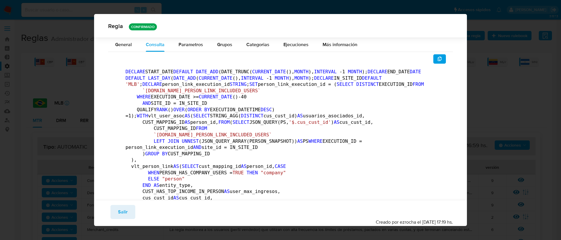
scroll to position [318, 0]
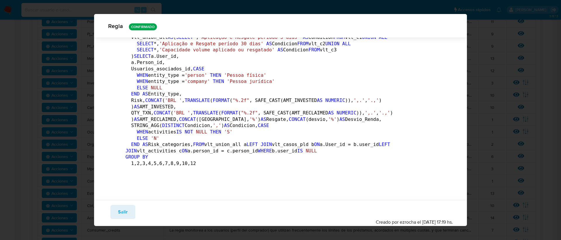
click at [113, 215] on button "Salir" at bounding box center [122, 212] width 25 height 14
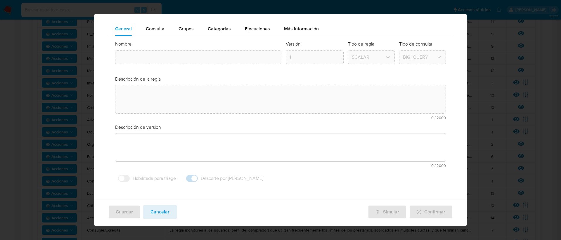
type textarea "La regla monitorea a los usuarios que realizan transacciones atípicas en produc…"
type textarea "El escenario de la regla busca identificar usuarios que invierten en productos …"
type input "Investimento mlb"
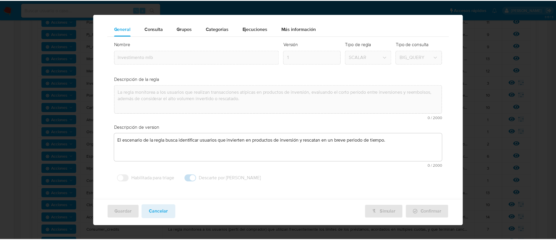
scroll to position [10, 0]
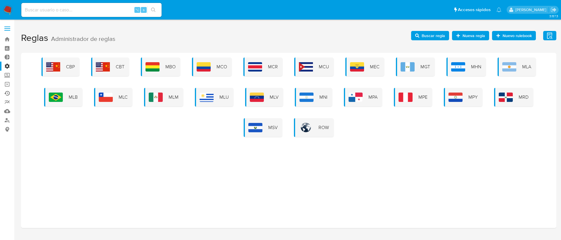
click at [5, 94] on link "Ejecuciones automáticas" at bounding box center [34, 93] width 69 height 9
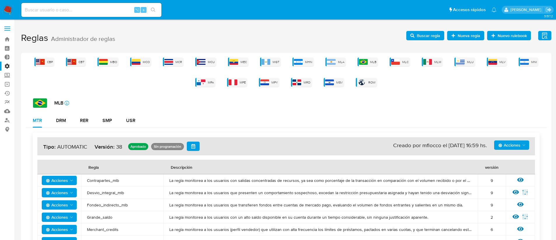
click at [459, 35] on span "Nueva regla" at bounding box center [469, 35] width 22 height 9
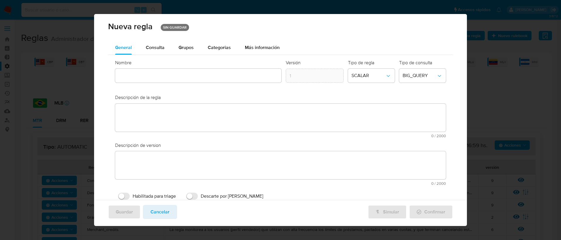
click at [145, 220] on div "Guardar Cancelar Simular Confirmar" at bounding box center [280, 213] width 373 height 26
click at [148, 216] on button "Cancelar" at bounding box center [160, 212] width 34 height 14
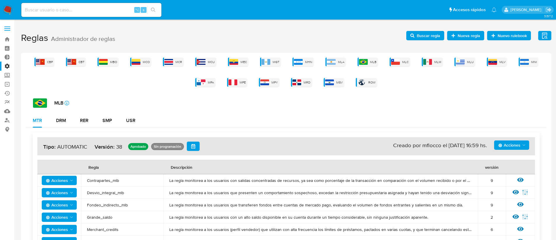
click at [422, 34] on span "Buscar regla" at bounding box center [428, 35] width 23 height 9
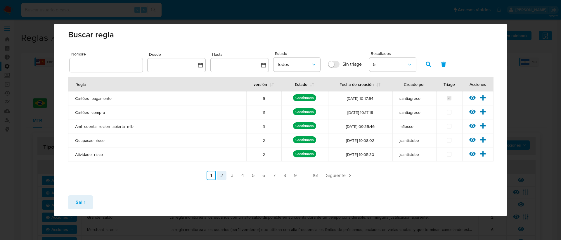
click at [221, 177] on link "2" at bounding box center [221, 175] width 9 height 9
click at [246, 175] on link "3" at bounding box center [247, 175] width 9 height 9
click at [483, 111] on icon at bounding box center [482, 112] width 6 height 6
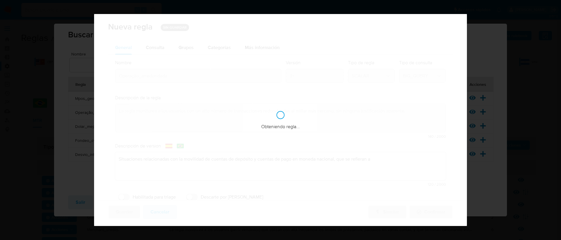
checkbox input "true"
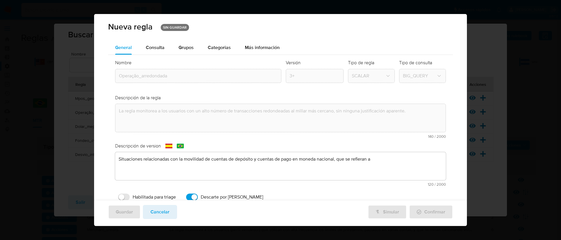
click at [182, 147] on img at bounding box center [180, 146] width 7 height 5
click at [168, 147] on img at bounding box center [168, 146] width 7 height 5
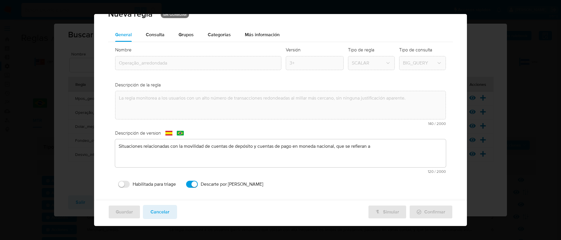
scroll to position [19, 0]
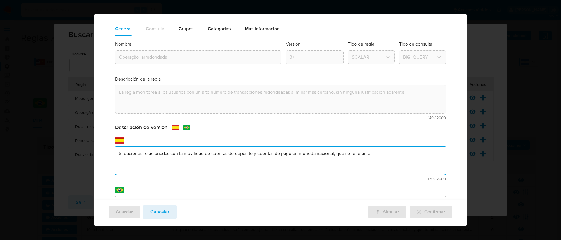
drag, startPoint x: 385, startPoint y: 149, endPoint x: 410, endPoint y: 156, distance: 25.1
click at [410, 156] on textarea "Situaciones relacionadas con la movilidad de cuentas de depósito y cuentas de p…" at bounding box center [280, 161] width 331 height 28
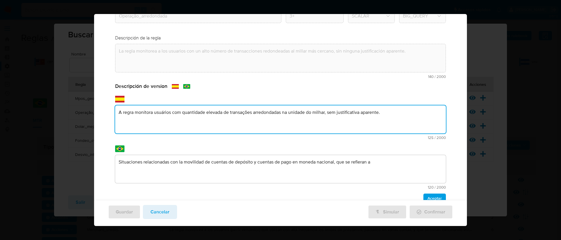
scroll to position [72, 0]
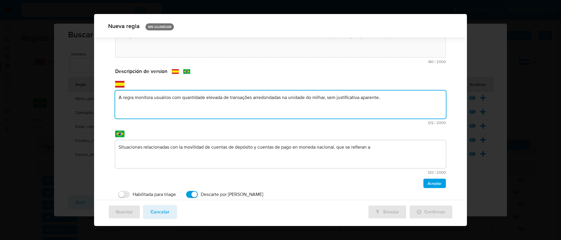
type textarea "A regra monitora usuários com quantidade elevada de transações arredondadas na …"
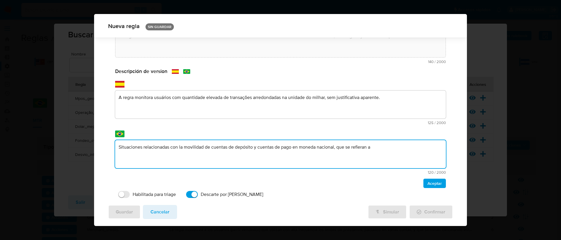
scroll to position [88, 0]
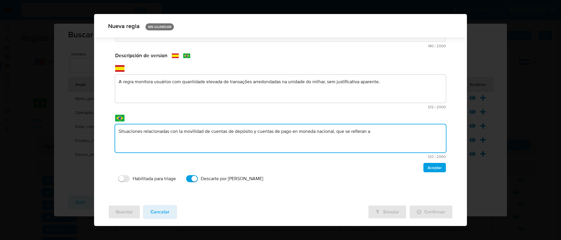
drag, startPoint x: 370, startPoint y: 146, endPoint x: 116, endPoint y: 131, distance: 254.7
click at [116, 131] on textarea "Situaciones relacionadas con la movilidad de cuentas de depósito y cuentas de p…" at bounding box center [280, 138] width 331 height 28
type textarea "A regra monitora usuários com quantidade elevada de transações arredondadas na …"
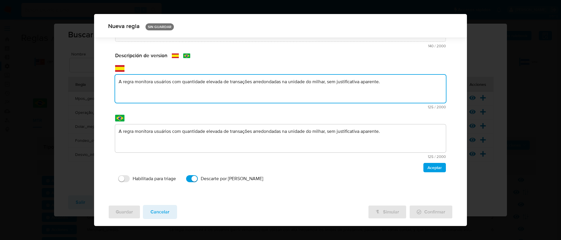
drag, startPoint x: 380, startPoint y: 81, endPoint x: 117, endPoint y: 77, distance: 263.1
click at [117, 77] on textarea "A regra monitora usuários com quantidade elevada de transações arredondadas na …" at bounding box center [280, 89] width 331 height 28
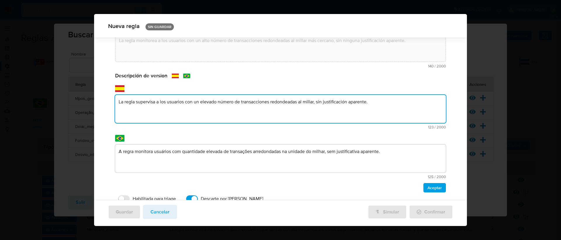
scroll to position [70, 0]
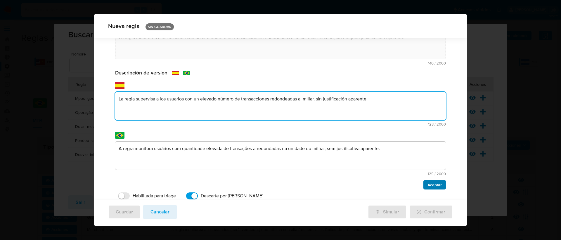
type textarea "La regla supervisa a los usuarios con un elevado número de transacciones redond…"
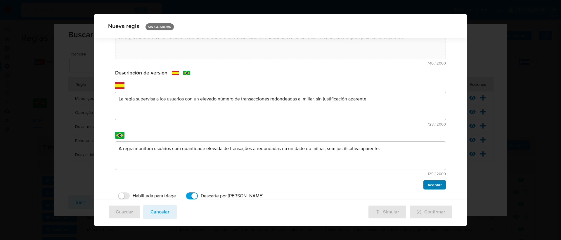
click at [430, 185] on span "Aceptar" at bounding box center [434, 185] width 14 height 8
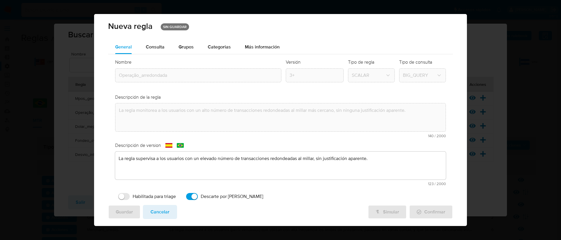
scroll to position [0, 0]
click at [152, 47] on span "Consulta" at bounding box center [155, 47] width 19 height 7
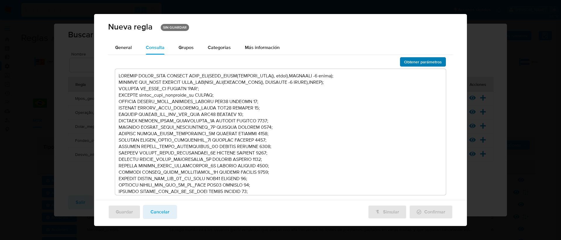
click at [404, 60] on span "Obtener parámetros" at bounding box center [423, 62] width 38 height 8
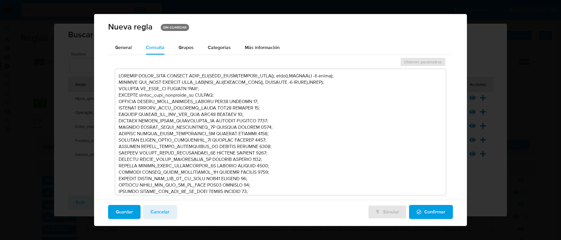
click at [428, 208] on span "Confirmar" at bounding box center [430, 212] width 29 height 13
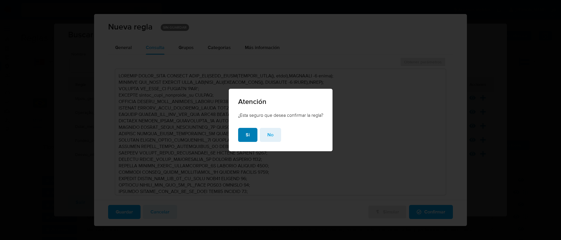
click at [242, 136] on button "Si" at bounding box center [247, 135] width 19 height 14
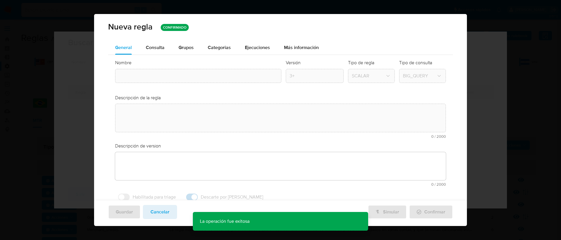
type textarea "La regla supervisa a los usuarios con un elevado número de transacciones redond…"
type input "Operação_arredondada"
type textarea "La regla monitorea a los usuarios con un alto número de transacciones redondead…"
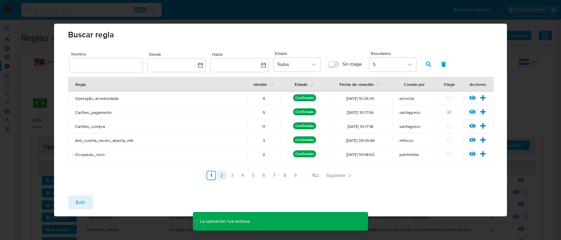
click at [222, 175] on link "2" at bounding box center [221, 175] width 9 height 9
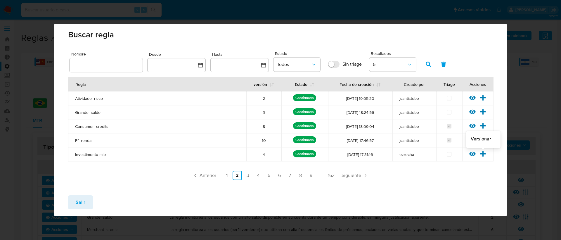
click at [484, 155] on icon at bounding box center [482, 154] width 6 height 6
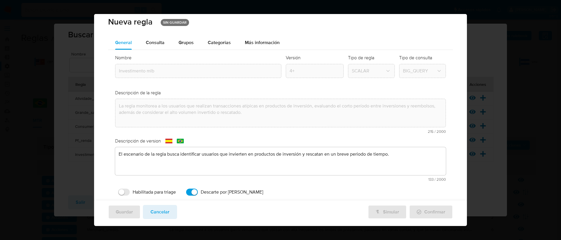
scroll to position [18, 0]
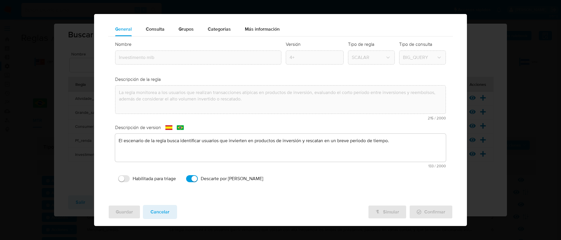
click at [180, 127] on img at bounding box center [180, 127] width 7 height 5
click at [180, 155] on textarea "El escenario de la regla busca identificar usuarios que invierten en productos …" at bounding box center [280, 148] width 331 height 28
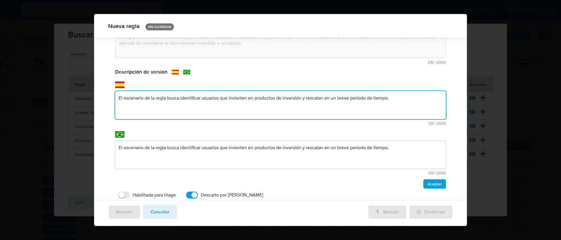
scroll to position [88, 0]
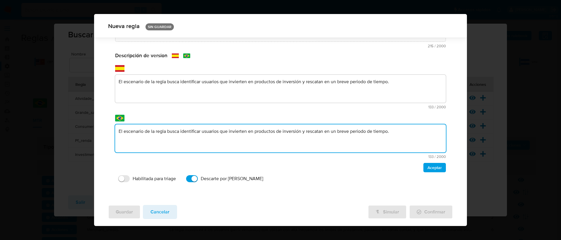
drag, startPoint x: 396, startPoint y: 148, endPoint x: 101, endPoint y: 131, distance: 295.1
click at [101, 131] on div "General Consulta Parametros Grupos Categorias Ejecuciones Más información Nombr…" at bounding box center [280, 75] width 373 height 250
type textarea "A regra monitora usuários que realizam operações atípicas em produtos de invest…"
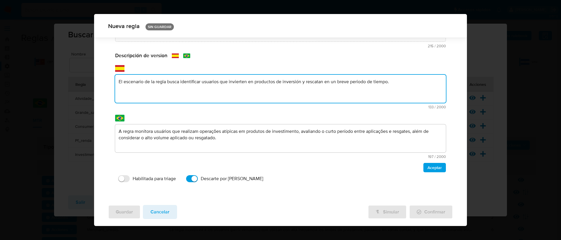
drag, startPoint x: 391, startPoint y: 83, endPoint x: 112, endPoint y: 83, distance: 278.2
click at [112, 83] on div "Nombre text-es Investimento mlb text-pt Investimento mlb Aceptar Versión 4+ Tip…" at bounding box center [280, 76] width 345 height 225
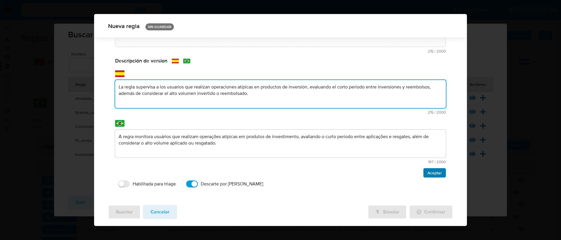
type textarea "La regla supervisa a los usuarios que realizan operaciones atípicas en producto…"
click at [427, 176] on span "Aceptar" at bounding box center [434, 173] width 14 height 8
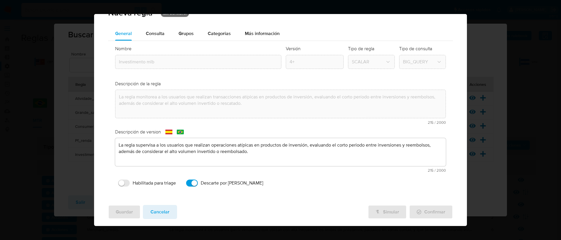
scroll to position [0, 0]
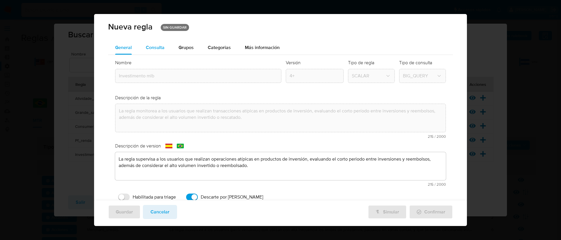
click at [155, 52] on div "Consulta" at bounding box center [155, 48] width 19 height 14
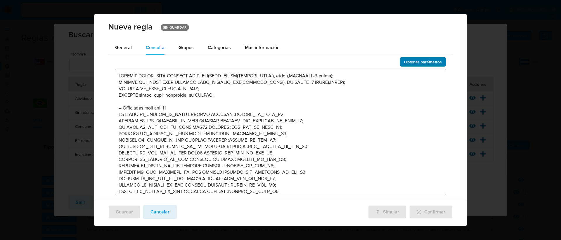
click at [426, 62] on span "Obtener parámetros" at bounding box center [423, 62] width 38 height 8
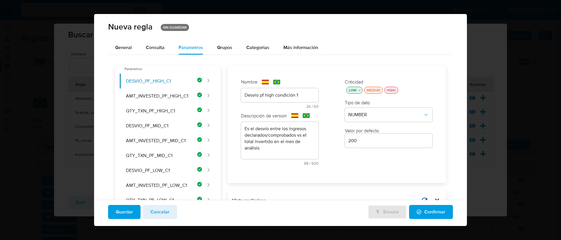
click at [422, 215] on span "Confirmar" at bounding box center [430, 212] width 29 height 13
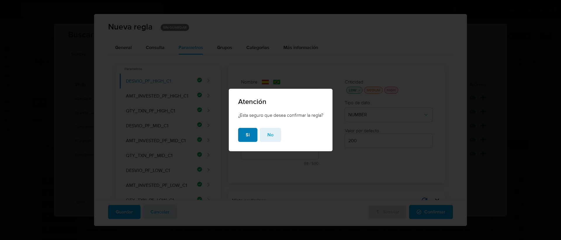
click at [246, 139] on span "Si" at bounding box center [248, 134] width 4 height 13
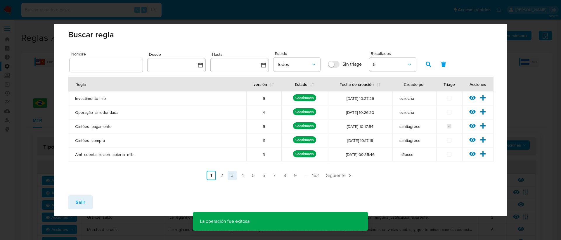
click at [229, 176] on link "3" at bounding box center [231, 175] width 9 height 9
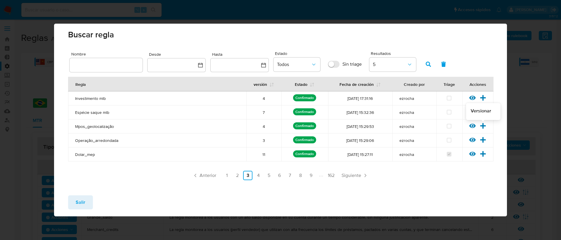
click at [483, 126] on icon at bounding box center [483, 126] width 6 height 6
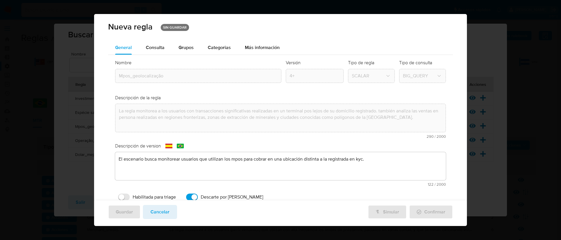
click at [320, 162] on textarea "El escenario busca monitorear usuarios que utilizan los mpos para cobrar en una…" at bounding box center [280, 166] width 331 height 28
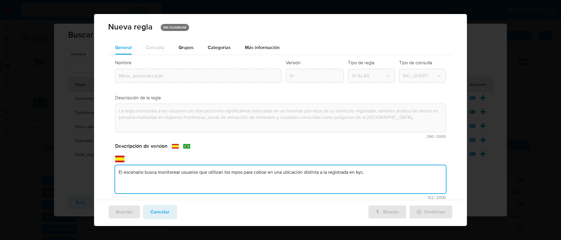
scroll to position [19, 0]
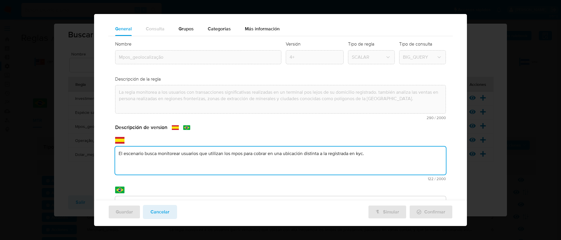
drag, startPoint x: 366, startPoint y: 155, endPoint x: 88, endPoint y: 147, distance: 278.1
click at [88, 147] on div "Nueva regla SIN GUARDAR General Consulta Parametros Grupos Categorias Ejecucion…" at bounding box center [280, 120] width 561 height 240
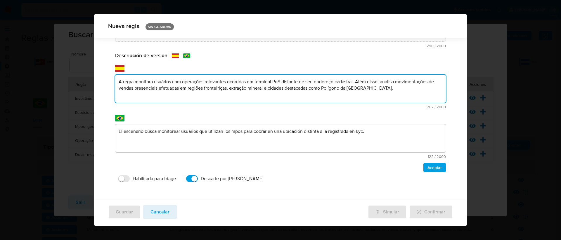
scroll to position [88, 0]
type textarea "A regra monitora usuários com operações relevantes ocorridas em terminal PoS di…"
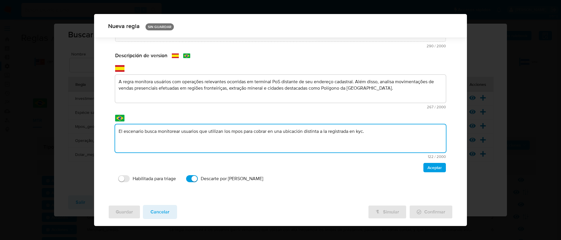
drag, startPoint x: 372, startPoint y: 135, endPoint x: 49, endPoint y: 126, distance: 323.0
click at [49, 126] on div "Nueva regla SIN GUARDAR General Consulta Parametros Grupos Categorias Ejecucion…" at bounding box center [280, 120] width 561 height 240
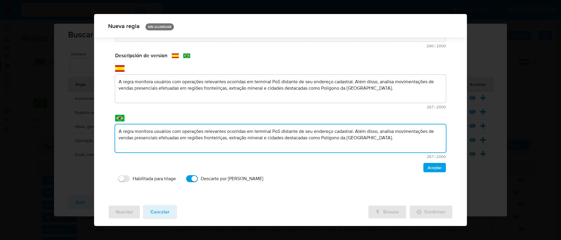
type textarea "A regra monitora usuários com operações relevantes ocorridas em terminal PoS di…"
click at [373, 91] on textarea "A regra monitora usuários com operações relevantes ocorridas em terminal PoS di…" at bounding box center [280, 89] width 331 height 28
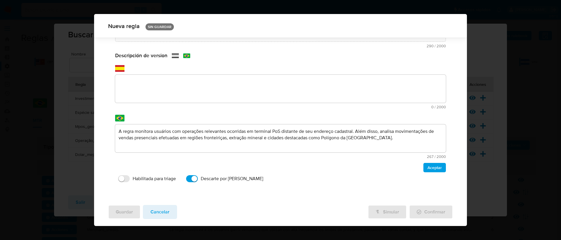
click at [145, 86] on textarea at bounding box center [280, 89] width 331 height 28
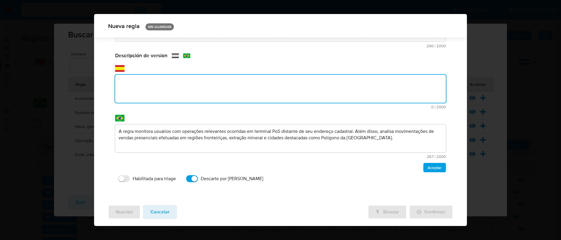
paste textarea "La regla supervisa a los usuarios con operaciones relevantes realizadas en term…"
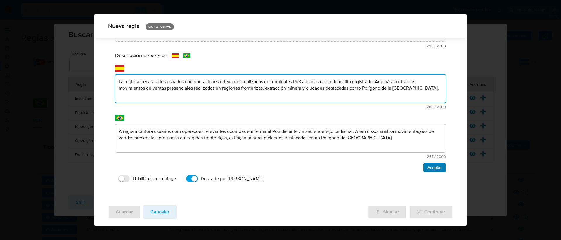
type textarea "La regla supervisa a los usuarios con operaciones relevantes realizadas en term…"
click at [427, 168] on span "Aceptar" at bounding box center [434, 167] width 14 height 8
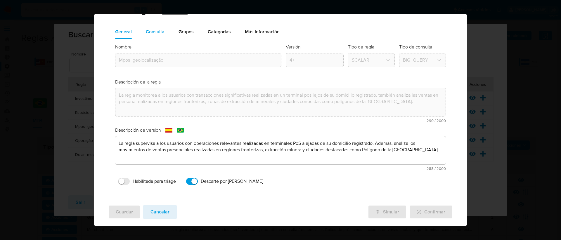
click at [148, 27] on div "Consulta" at bounding box center [155, 32] width 19 height 14
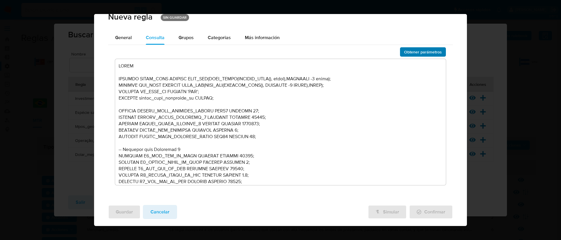
click at [422, 48] on span "Obtener parámetros" at bounding box center [423, 52] width 38 height 8
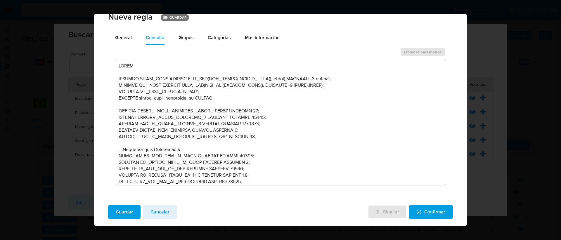
click at [417, 208] on span "Confirmar" at bounding box center [430, 212] width 29 height 13
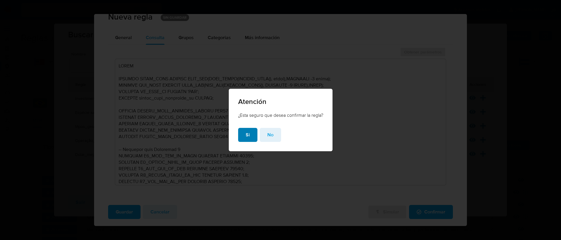
click at [246, 133] on span "Si" at bounding box center [248, 134] width 4 height 13
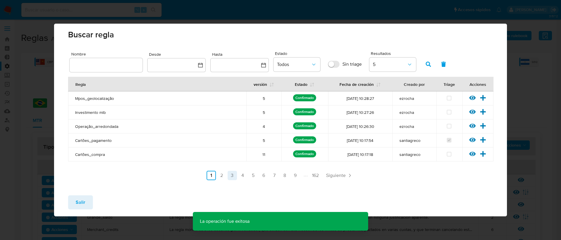
click at [231, 177] on link "3" at bounding box center [231, 175] width 9 height 9
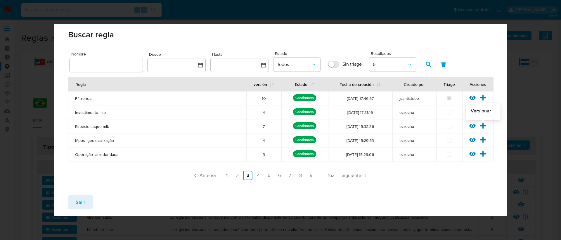
click at [484, 125] on icon at bounding box center [482, 126] width 6 height 6
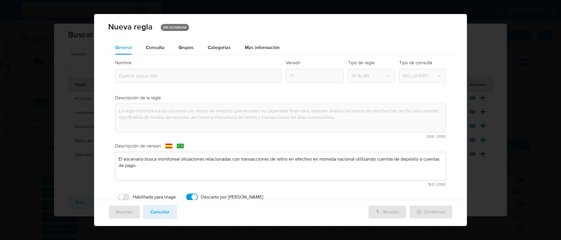
scroll to position [11, 0]
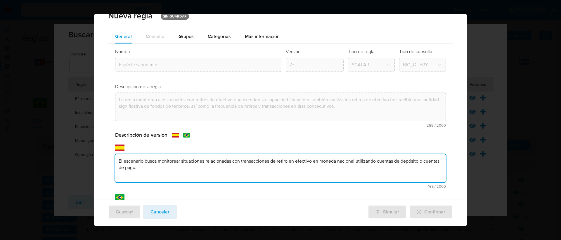
click at [185, 154] on textarea "El escenario busca monitorear situaciones relacionadas con transacciones de ret…" at bounding box center [280, 168] width 331 height 28
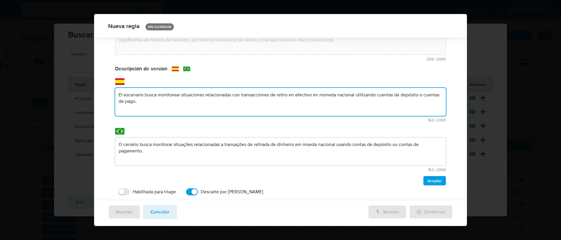
scroll to position [88, 0]
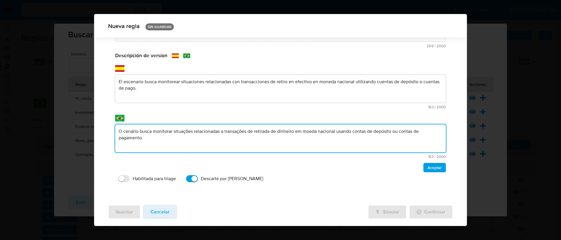
drag, startPoint x: 167, startPoint y: 140, endPoint x: 96, endPoint y: 126, distance: 72.2
click at [96, 126] on div "General Consulta Parametros Grupos Categorias Ejecuciones Más información Nombr…" at bounding box center [280, 75] width 373 height 250
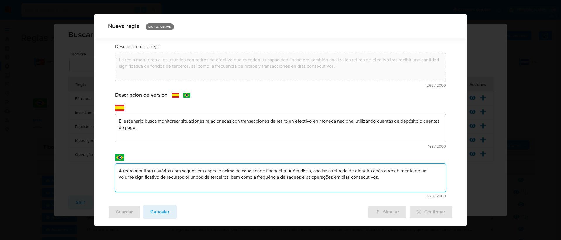
scroll to position [0, 0]
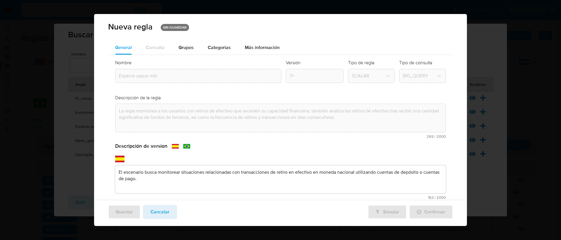
type textarea "A regra monitora usuários com saques em espécie acima da capacidade financeira.…"
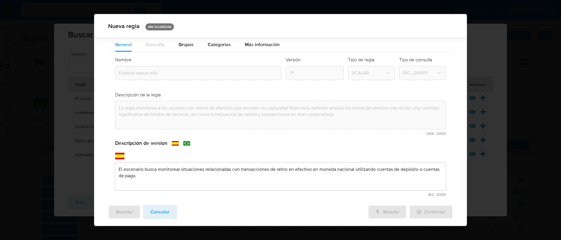
scroll to position [88, 0]
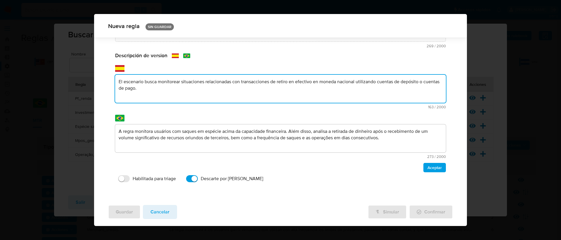
drag, startPoint x: 161, startPoint y: 91, endPoint x: 111, endPoint y: 76, distance: 51.5
click at [111, 76] on div "Nombre text-es Espécie saque mlb text-pt Espécie saque mlb Aceptar Versión 7+ T…" at bounding box center [280, 76] width 345 height 225
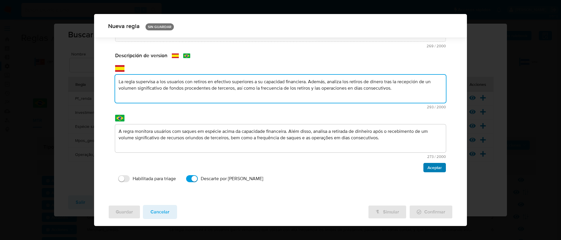
type textarea "La regla supervisa a los usuarios con retiros en efectivo superiores a su capac…"
click at [434, 166] on span "Aceptar" at bounding box center [434, 167] width 14 height 8
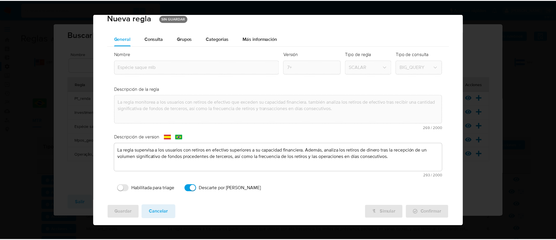
scroll to position [0, 0]
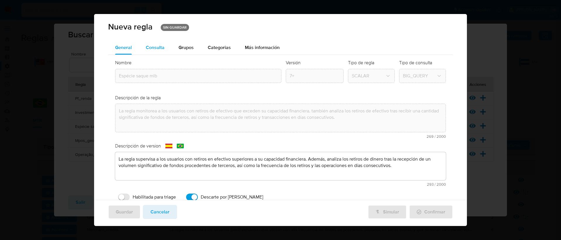
click at [155, 45] on span "Consulta" at bounding box center [155, 47] width 19 height 7
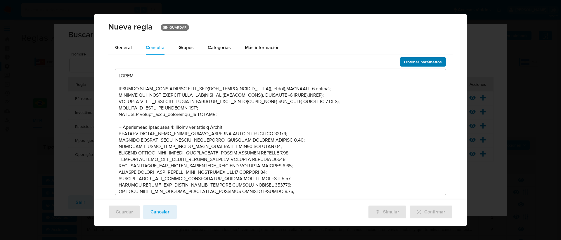
click at [406, 62] on span "Obtener parámetros" at bounding box center [423, 62] width 38 height 8
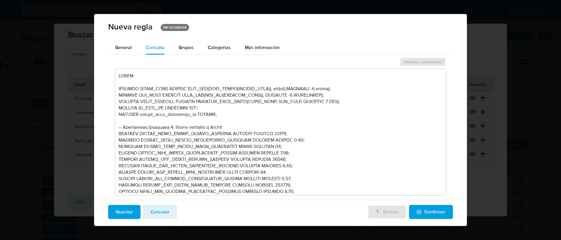
click at [420, 208] on span "Confirmar" at bounding box center [430, 212] width 29 height 13
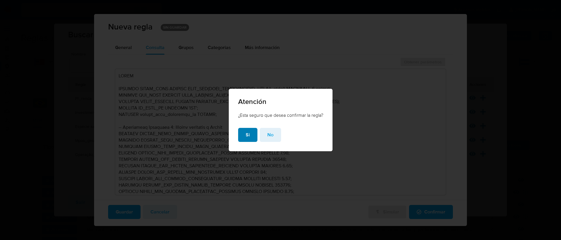
click at [242, 135] on button "Si" at bounding box center [247, 135] width 19 height 14
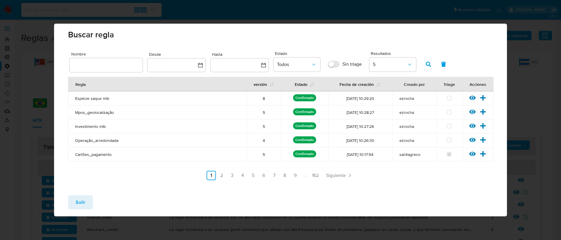
click at [83, 199] on span "Salir" at bounding box center [81, 202] width 10 height 13
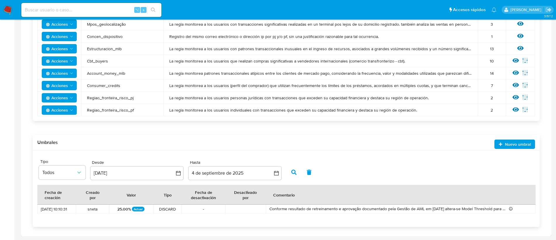
scroll to position [451, 0]
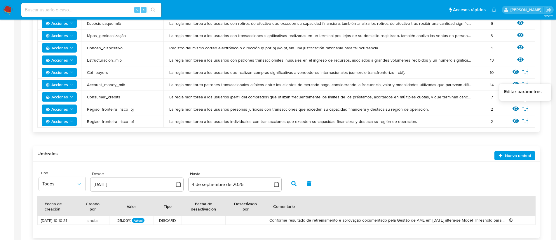
click at [525, 107] on icon at bounding box center [525, 109] width 5 height 6
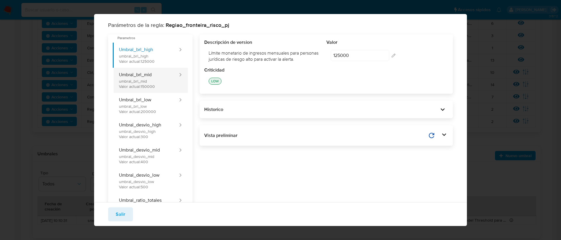
click at [166, 90] on button "Umbral_brl_mid umbral_brl_mid Valor actual: 150000" at bounding box center [146, 80] width 66 height 25
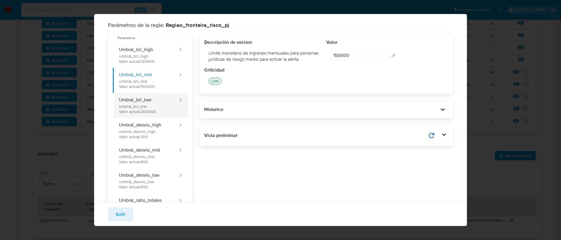
click at [165, 105] on button "Umbral_brl_low umbral_brl_low Valor actual: 200000" at bounding box center [146, 105] width 66 height 25
type input "200000"
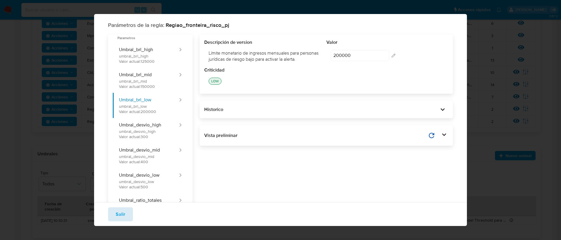
click at [121, 210] on span "Salir" at bounding box center [121, 214] width 10 height 13
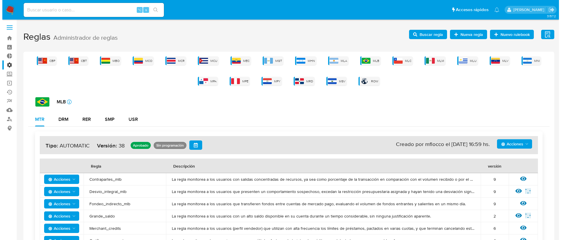
scroll to position [0, 0]
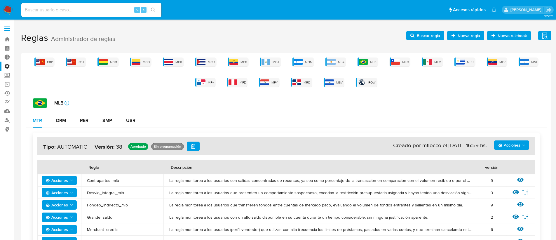
click at [471, 36] on span "Nueva regla" at bounding box center [469, 35] width 22 height 9
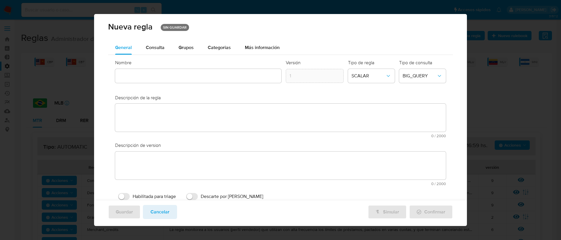
scroll to position [18, 0]
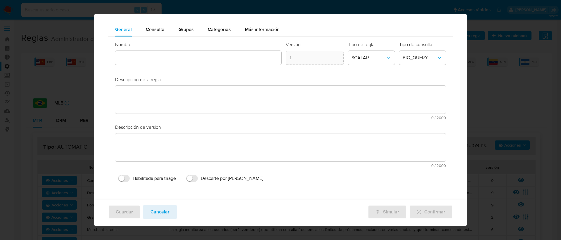
click at [178, 65] on div at bounding box center [198, 58] width 166 height 14
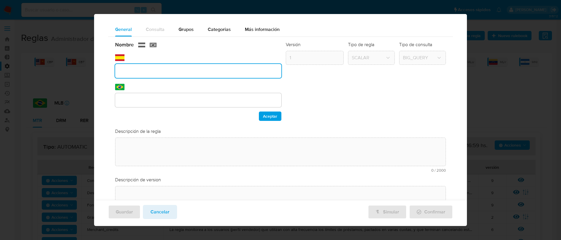
click at [330, 99] on div "Versión 1" at bounding box center [315, 80] width 58 height 79
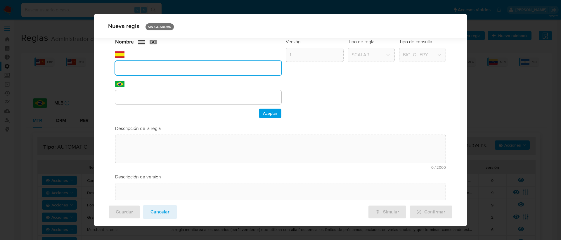
scroll to position [68, 0]
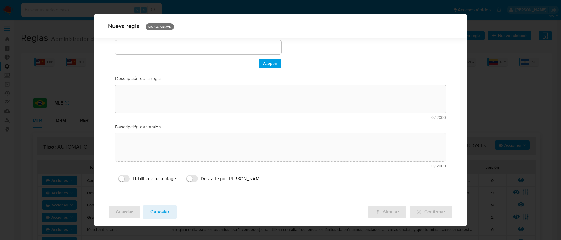
click at [207, 72] on div "Nombre text-es text-pt Aceptar Versión 1 Tipo de regla SCALAR Tipo de consulta …" at bounding box center [280, 87] width 345 height 206
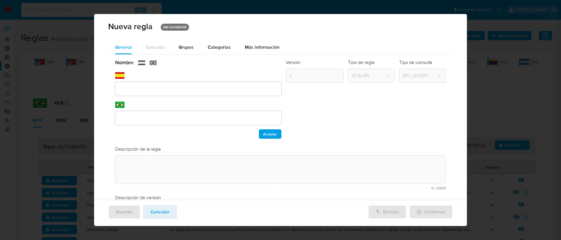
scroll to position [0, 0]
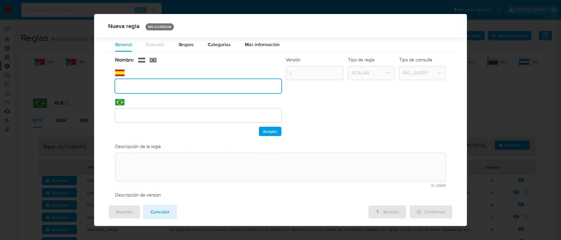
click at [170, 89] on div "Nombre text-es text-pt Aceptar Versión 1 Tipo de regla SCALAR Tipo de consulta …" at bounding box center [280, 155] width 345 height 206
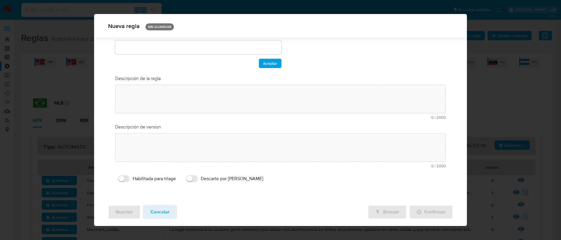
click at [141, 89] on div "Nombre text-es text-pt Aceptar Versión 1 Tipo de regla SCALAR Tipo de consulta …" at bounding box center [280, 87] width 345 height 206
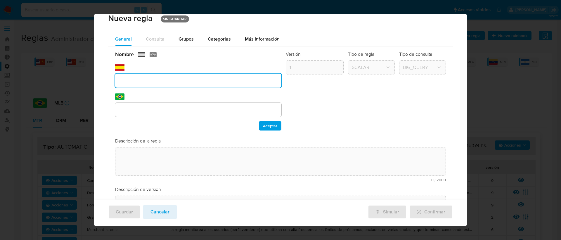
scroll to position [7, 0]
paste input "BOLETO_RECEBIMENTO_EM_ESPECIE"
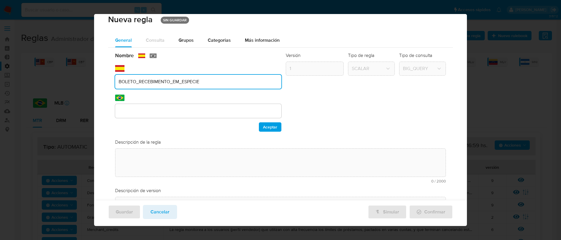
type input "BOLETO_RECEBIMENTO_EM_ESPECIE"
click at [131, 107] on div at bounding box center [198, 111] width 166 height 14
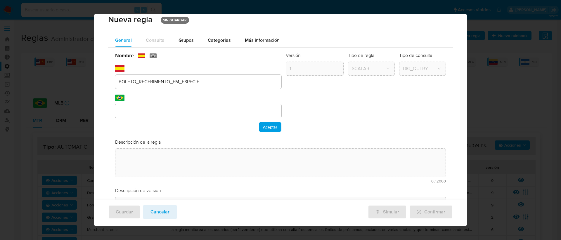
click at [131, 108] on div "Nombre text-es BOLETO_RECEBIMENTO_EM_ESPECIE text-pt Aceptar Versión 1 Tipo de …" at bounding box center [280, 151] width 345 height 206
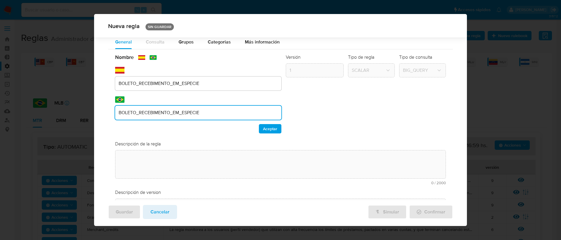
scroll to position [0, 0]
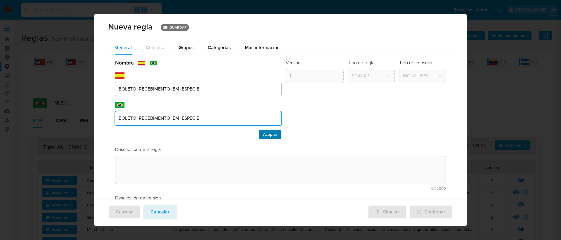
type input "BOLETO_RECEBIMENTO_EM_ESPECIE"
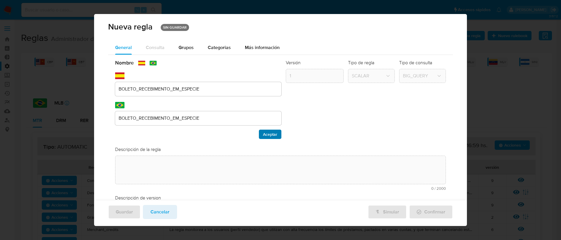
click at [267, 133] on span "Aceptar" at bounding box center [270, 134] width 14 height 8
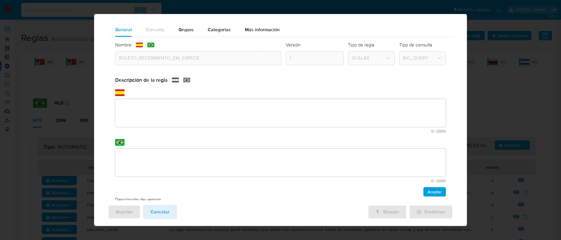
click at [133, 101] on textarea at bounding box center [280, 113] width 331 height 28
click at [138, 115] on div "Descripción de la regla text-es 0 / 2000 2000 caracteres restantes text-pt 0 / …" at bounding box center [280, 137] width 331 height 120
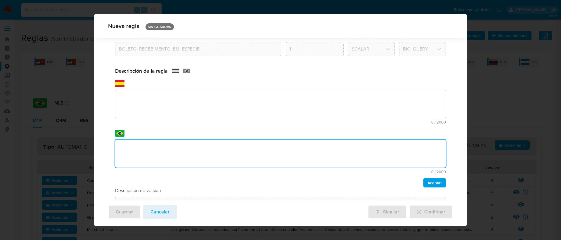
scroll to position [88, 0]
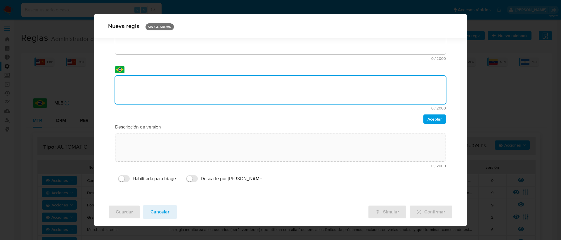
click at [135, 146] on div "Nombre text-es BOLETO_RECEBIMENTO_EM_ESPECIE text-pt BOLETO_RECEBIMENTO_EM_ESPE…" at bounding box center [280, 76] width 345 height 225
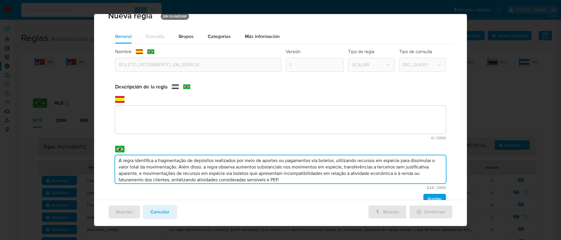
scroll to position [48, 0]
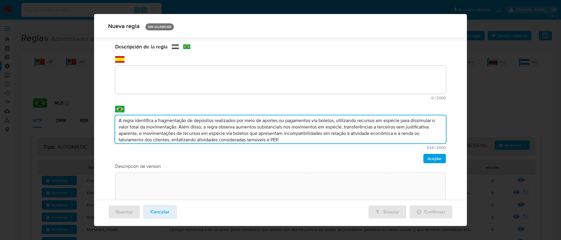
type textarea "A regra identifica a fragmentação de depósitos realizados por meio de aportes o…"
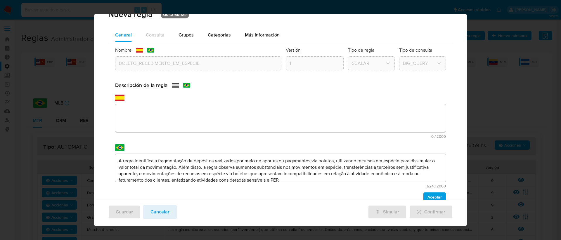
scroll to position [0, 0]
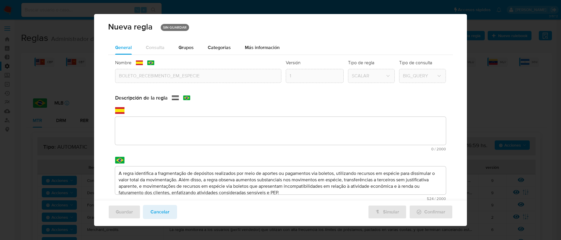
click at [132, 123] on div "Nombre text-es BOLETO_RECEBIMENTO_EM_ESPECIE text-pt BOLETO_RECEBIMENTO_EM_ESPE…" at bounding box center [280, 167] width 345 height 225
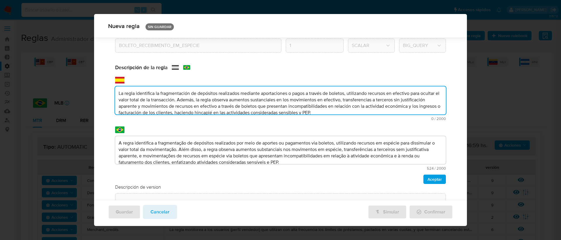
scroll to position [2, 0]
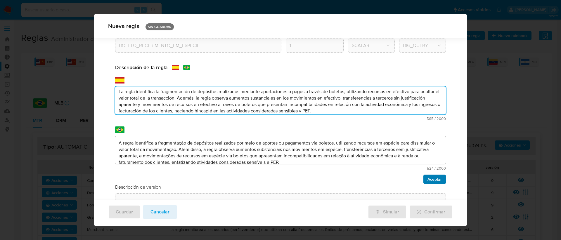
type textarea "La regla identifica la fragmentación de depósitos realizados mediante aportacio…"
click at [423, 180] on button "Aceptar" at bounding box center [434, 179] width 22 height 9
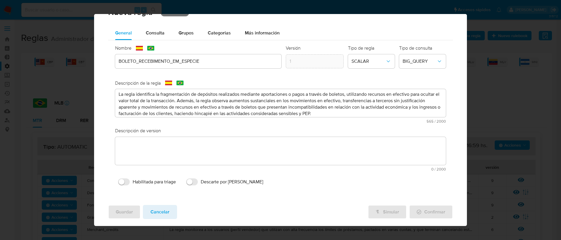
scroll to position [0, 0]
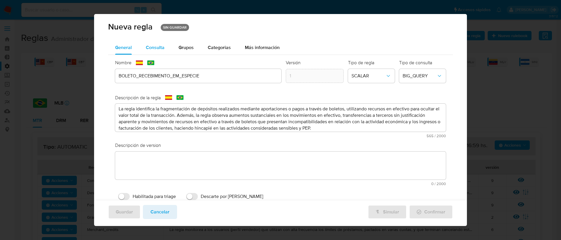
click at [157, 49] on span "Consulta" at bounding box center [155, 47] width 19 height 7
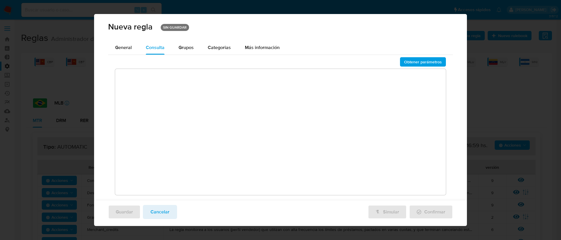
click at [165, 77] on textarea at bounding box center [280, 132] width 331 height 126
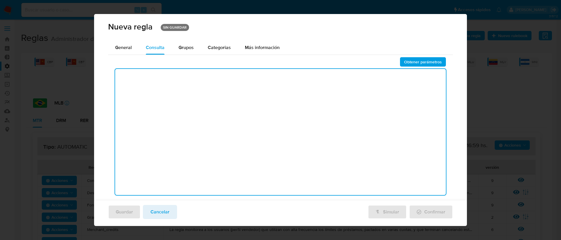
click at [155, 77] on textarea at bounding box center [280, 132] width 331 height 126
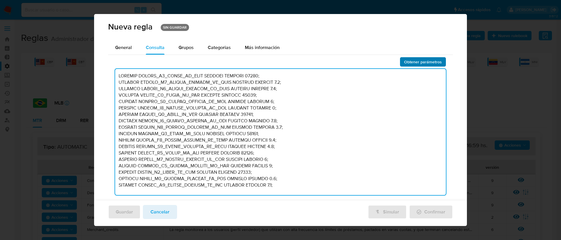
type textarea "DECLARE UMBRAL_C1_MONTO_PF_HIGH NUMERIC DEFAULT 20000; DECLARE UMBRAL_C1_DESVIO…"
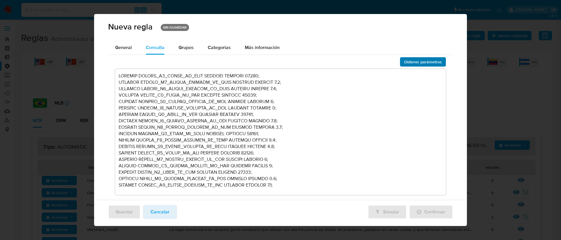
click at [407, 64] on span "Obtener parámetros" at bounding box center [423, 62] width 38 height 8
click at [182, 49] on span "Grupos" at bounding box center [185, 47] width 15 height 7
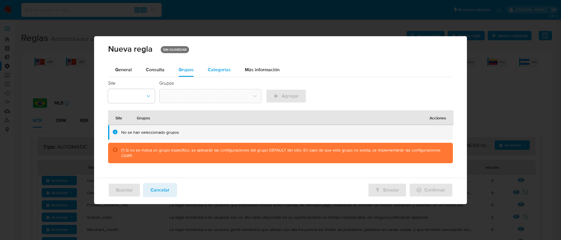
click at [230, 67] on button "Categorias" at bounding box center [219, 70] width 37 height 14
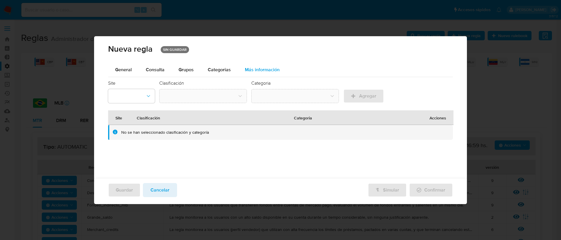
click at [250, 68] on span "Más información" at bounding box center [262, 69] width 35 height 7
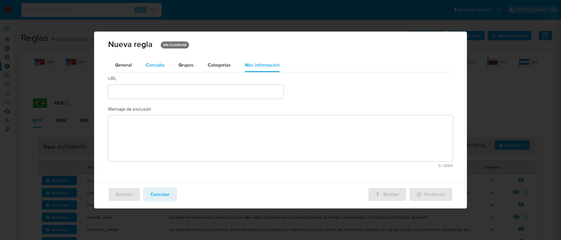
click at [152, 64] on span "Consulta" at bounding box center [155, 65] width 19 height 7
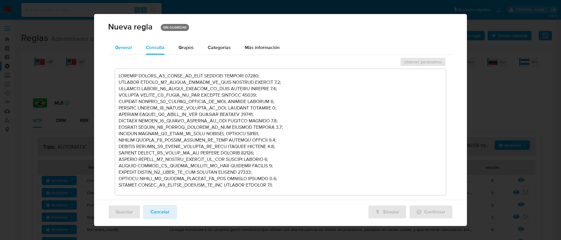
click at [131, 52] on div "General" at bounding box center [123, 48] width 17 height 14
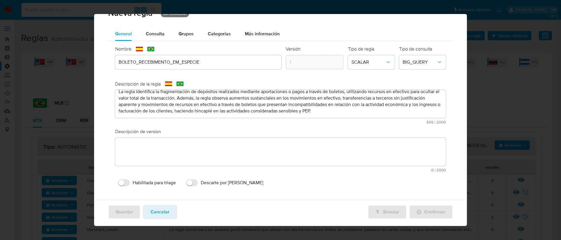
scroll to position [18, 0]
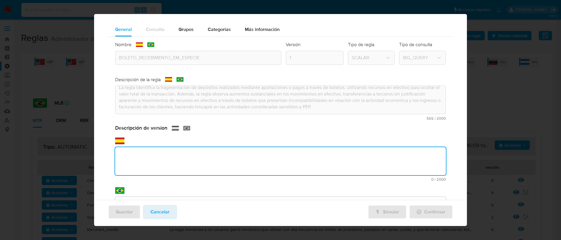
click at [175, 147] on textarea at bounding box center [280, 161] width 331 height 28
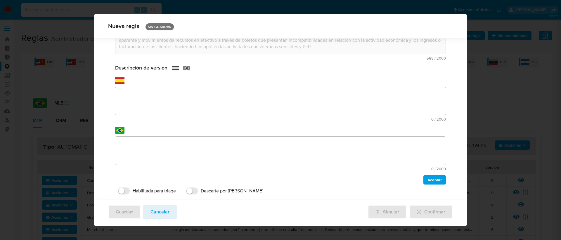
scroll to position [88, 0]
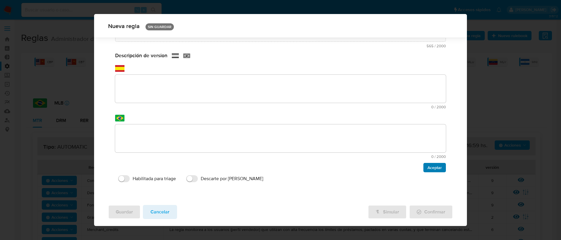
click at [429, 169] on span "Aceptar" at bounding box center [434, 167] width 14 height 8
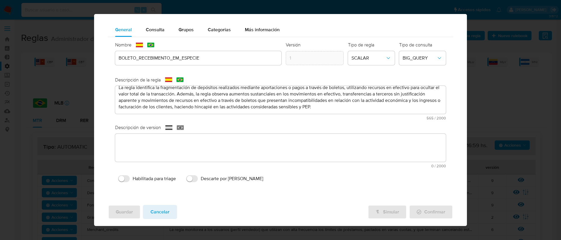
scroll to position [18, 0]
click at [194, 178] on input "Descarte por ROS" at bounding box center [192, 178] width 12 height 7
checkbox input "true"
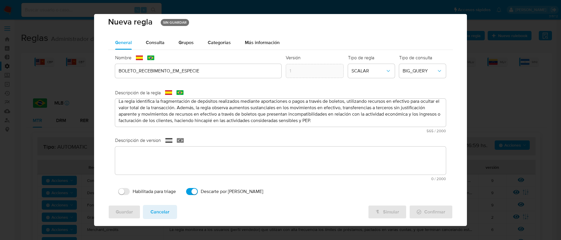
scroll to position [4, 0]
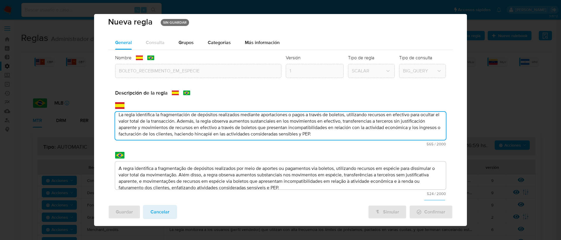
click at [266, 126] on textarea "La regla identifica la fragmentación de depósitos realizados mediante aportacio…" at bounding box center [280, 126] width 331 height 28
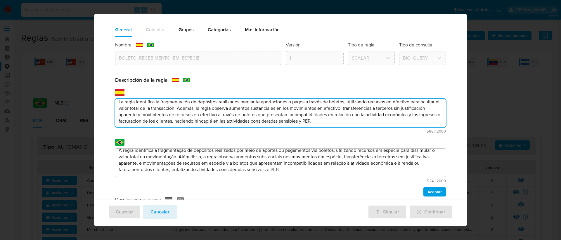
scroll to position [88, 0]
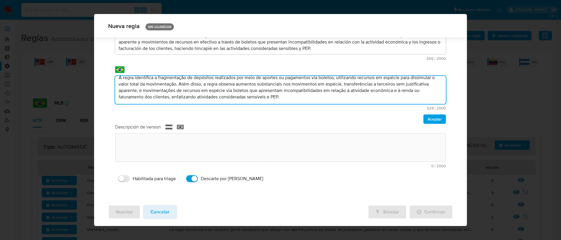
drag, startPoint x: 307, startPoint y: 174, endPoint x: 244, endPoint y: 167, distance: 63.4
click at [244, 167] on div "Nombre text-es BOLETO_RECEBIMENTO_EM_ESPECIE text-pt BOLETO_RECEBIMENTO_EM_ESPE…" at bounding box center [280, 76] width 345 height 225
click at [283, 98] on textarea "A regra identifica a fragmentação de depósitos realizados por meio de aportes o…" at bounding box center [280, 90] width 331 height 28
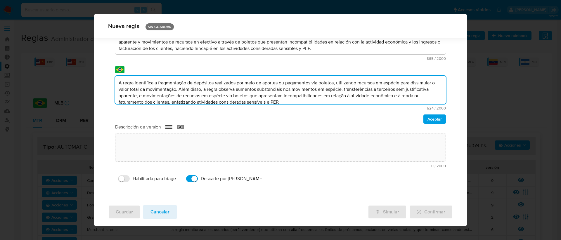
drag, startPoint x: 305, startPoint y: 98, endPoint x: 111, endPoint y: 75, distance: 195.8
click at [111, 75] on div "Nombre text-es BOLETO_RECEBIMENTO_EM_ESPECIE text-pt BOLETO_RECEBIMENTO_EM_ESPE…" at bounding box center [280, 76] width 345 height 225
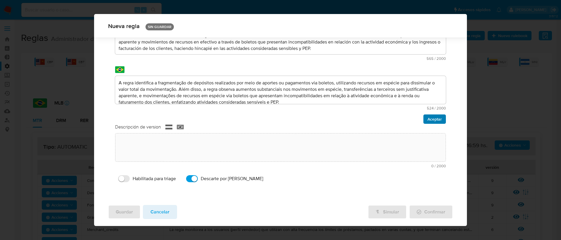
click at [428, 119] on span "Aceptar" at bounding box center [434, 119] width 14 height 8
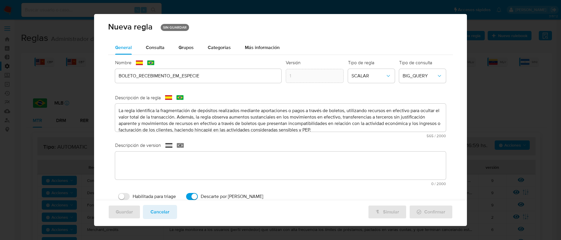
drag, startPoint x: 237, startPoint y: 93, endPoint x: 233, endPoint y: 91, distance: 4.1
click at [237, 93] on div "Nombre text-es BOLETO_RECEBIMENTO_EM_ESPECIE text-pt BOLETO_RECEBIMENTO_EM_ESPE…" at bounding box center [280, 131] width 345 height 153
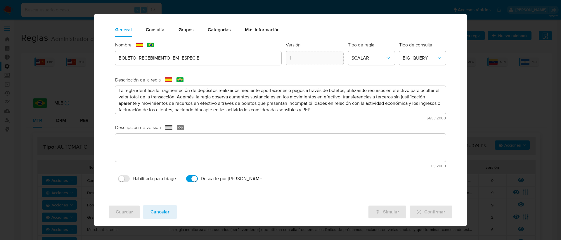
scroll to position [5, 0]
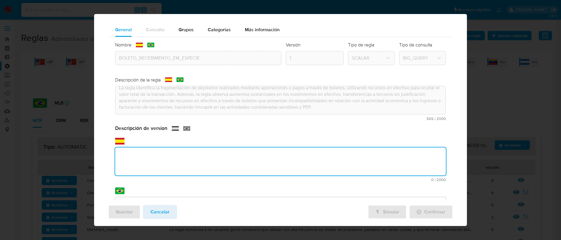
click at [189, 138] on div "text-es 0 / 2000 2000 caracteres restantes" at bounding box center [280, 160] width 331 height 44
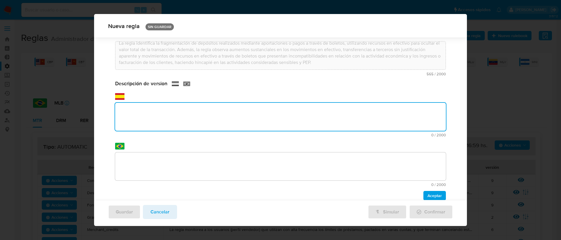
scroll to position [88, 0]
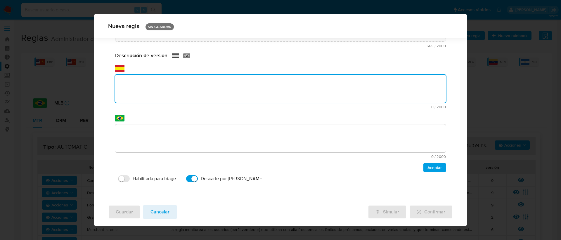
click at [172, 133] on textarea at bounding box center [280, 138] width 331 height 28
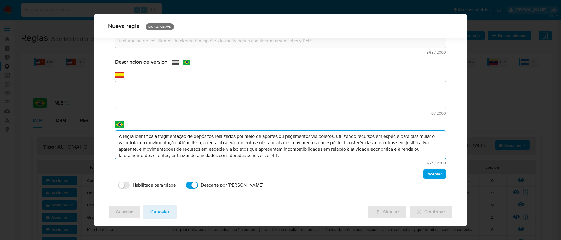
scroll to position [75, 0]
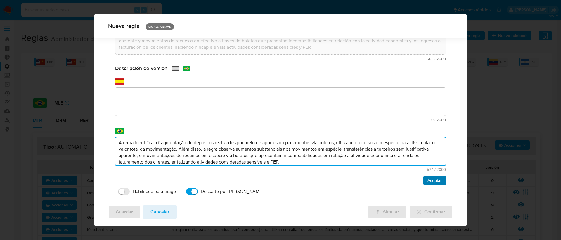
type textarea "A regra identifica a fragmentação de depósitos realizados por meio de aportes o…"
click at [427, 181] on span "Aceptar" at bounding box center [434, 180] width 14 height 8
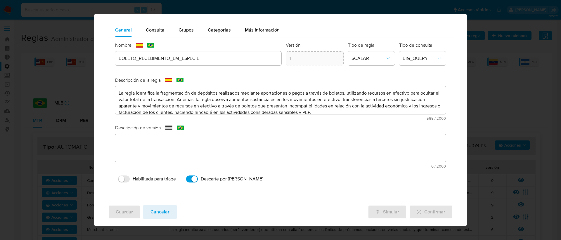
scroll to position [18, 0]
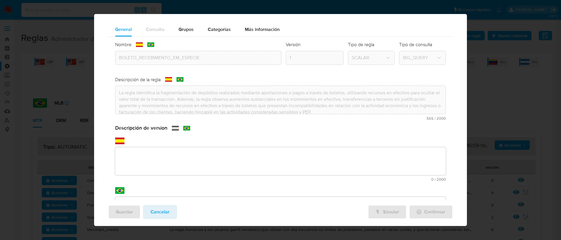
click at [192, 143] on div "text-es 0 / 2000 2000 caracteres restantes" at bounding box center [280, 160] width 331 height 44
click at [178, 155] on div "Descripción de version text-es 0 / 2000 2000 caracteres restantes text-pt A reg…" at bounding box center [280, 185] width 331 height 120
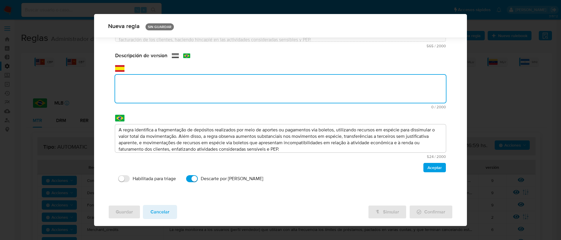
paste textarea "La regla identifica la fragmentación de depósitos realizados mediante aportacio…"
type textarea "La regla identifica la fragmentación de depósitos realizados mediante aportacio…"
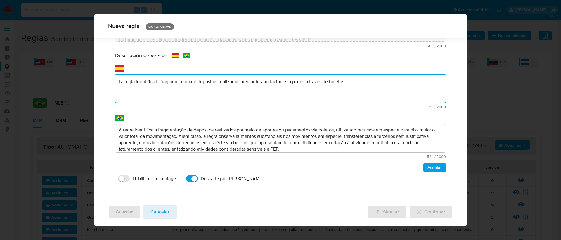
drag, startPoint x: 350, startPoint y: 82, endPoint x: 115, endPoint y: 82, distance: 234.4
click at [115, 82] on textarea "La regla identifica la fragmentación de depósitos realizados mediante aportacio…" at bounding box center [280, 89] width 331 height 28
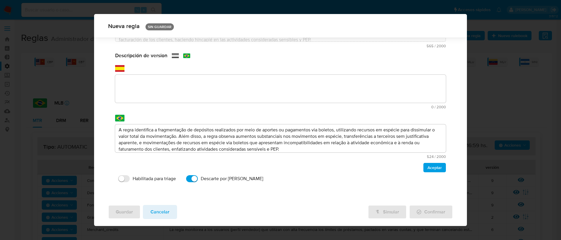
click at [190, 91] on textarea at bounding box center [280, 89] width 331 height 28
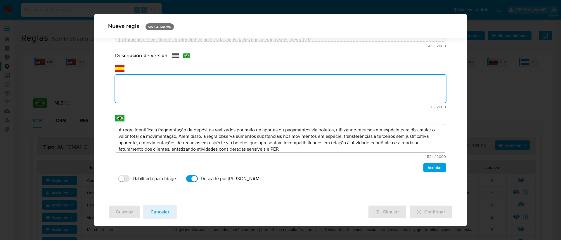
paste textarea "La regla identifica la fragmentación de depósitos realizados mediante aportacio…"
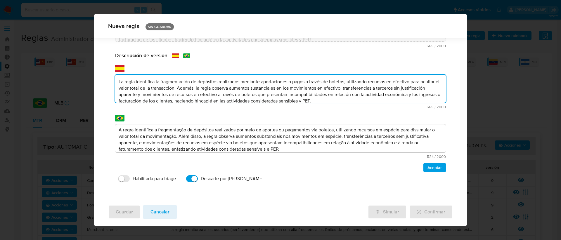
scroll to position [1, 0]
type textarea "La regla identifica la fragmentación de depósitos realizados mediante aportacio…"
click at [423, 166] on button "Aceptar" at bounding box center [434, 167] width 22 height 9
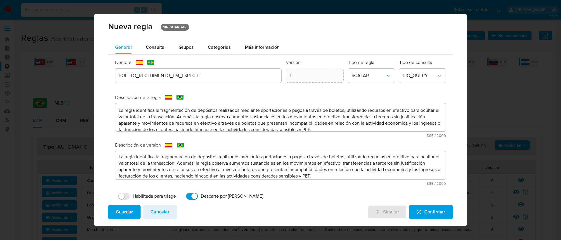
scroll to position [0, 0]
click at [205, 120] on textarea "La regla identifica la fragmentación de depósitos realizados mediante aportacio…" at bounding box center [280, 118] width 331 height 28
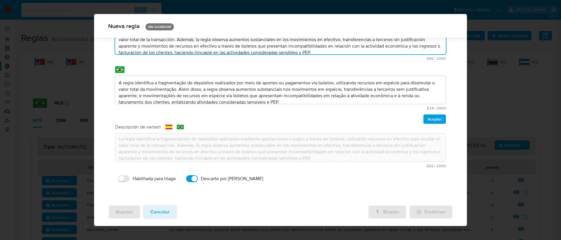
drag, startPoint x: 370, startPoint y: 114, endPoint x: 218, endPoint y: 93, distance: 153.6
click at [218, 93] on div "Descripción de la regla text-es La regla identifica la fragmentación de depósit…" at bounding box center [280, 64] width 331 height 120
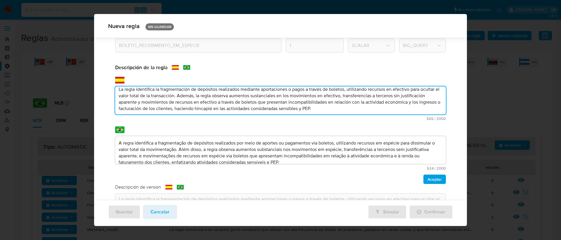
scroll to position [3, 0]
drag, startPoint x: 370, startPoint y: 112, endPoint x: 196, endPoint y: 98, distance: 174.0
click at [196, 98] on textarea "La regla identifica la fragmentación de depósitos realizados mediante aportacio…" at bounding box center [280, 100] width 331 height 28
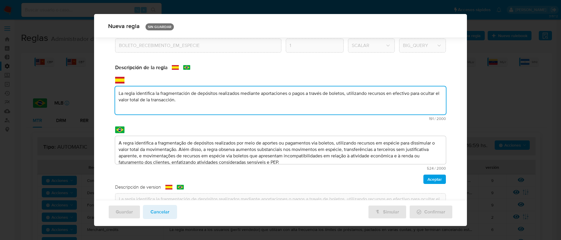
scroll to position [0, 0]
drag, startPoint x: 185, startPoint y: 96, endPoint x: 173, endPoint y: 100, distance: 13.3
click at [163, 99] on textarea "La regla identifica la fragmentación de depósitos realizados mediante aportacio…" at bounding box center [280, 100] width 331 height 28
click at [190, 101] on textarea "La regla identifica la fragmentación de depósitos realizados mediante aportacio…" at bounding box center [280, 100] width 331 height 28
type textarea "La regla identifica la fragmentación de depósitos realizados mediante aportacio…"
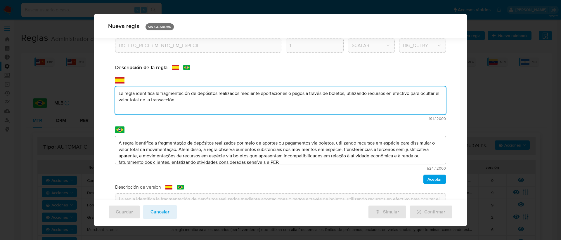
scroll to position [88, 0]
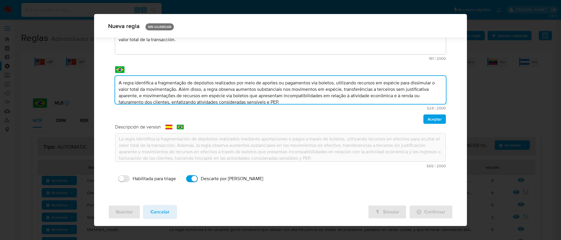
click at [259, 134] on div "Nombre text-es BOLETO_RECEBIMENTO_EM_ESPECIE text-pt BOLETO_RECEBIMENTO_EM_ESPE…" at bounding box center [280, 76] width 345 height 225
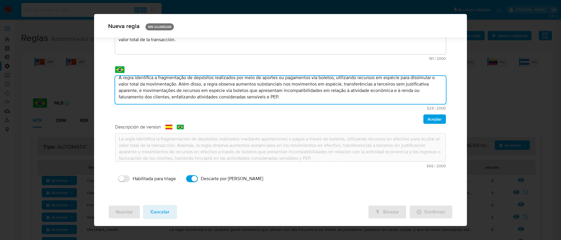
drag, startPoint x: 204, startPoint y: 90, endPoint x: 308, endPoint y: 98, distance: 104.0
click at [308, 98] on textarea "A regra identifica a fragmentação de depósitos realizados por meio de aportes o…" at bounding box center [280, 90] width 331 height 28
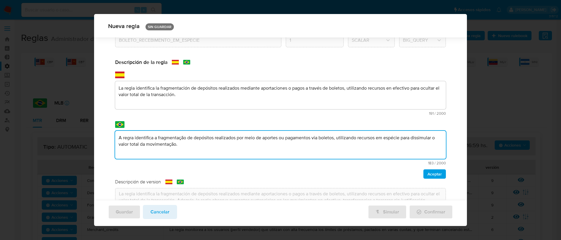
scroll to position [32, 0]
type textarea "A regra identifica a fragmentação de depósitos realizados por meio de aportes o…"
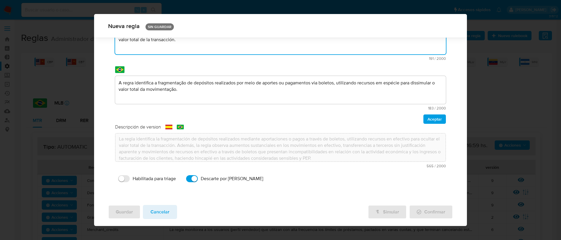
drag, startPoint x: 186, startPoint y: 96, endPoint x: 119, endPoint y: 86, distance: 68.0
click at [119, 86] on div "Descripción de la regla text-es La regla identifica la fragmentación de depósit…" at bounding box center [280, 64] width 331 height 120
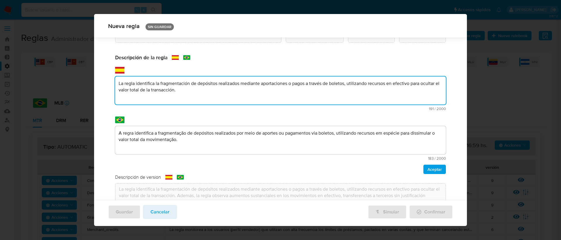
scroll to position [34, 0]
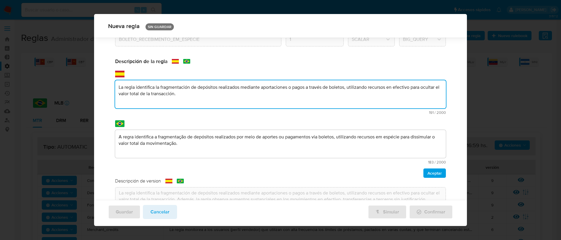
drag, startPoint x: 184, startPoint y: 92, endPoint x: 178, endPoint y: 93, distance: 6.7
click at [178, 93] on textarea "La regla identifica la fragmentación de depósitos realizados mediante aportacio…" at bounding box center [280, 94] width 331 height 28
click at [224, 96] on textarea "La regla identifica la fragmentación de depósitos realizados mediante aportacio…" at bounding box center [280, 94] width 331 height 28
click at [436, 172] on span "Aceptar" at bounding box center [434, 173] width 14 height 8
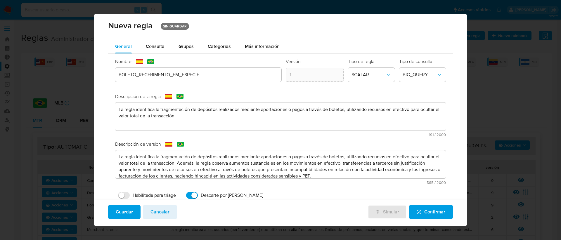
scroll to position [0, 0]
click at [418, 209] on span "Confirmar" at bounding box center [430, 212] width 29 height 13
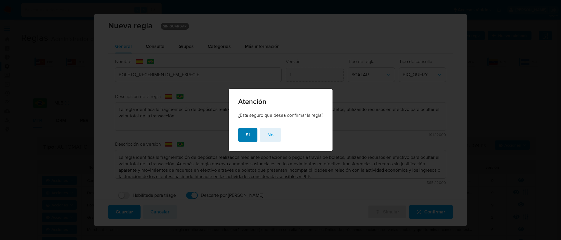
click at [246, 136] on span "Si" at bounding box center [248, 134] width 4 height 13
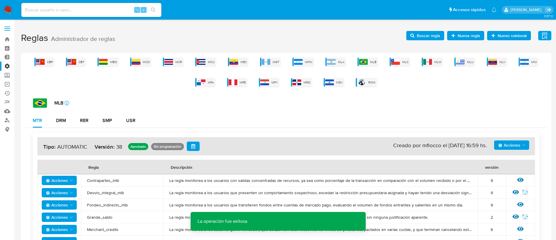
click at [424, 34] on span "Buscar regla" at bounding box center [428, 35] width 23 height 9
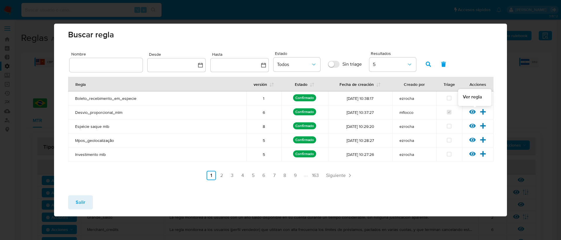
click at [474, 110] on icon at bounding box center [472, 112] width 6 height 6
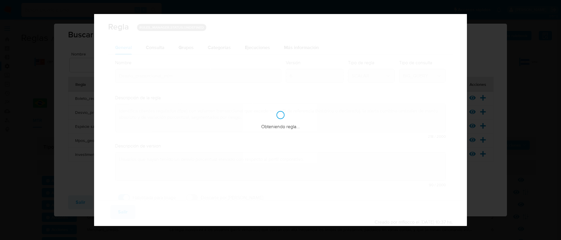
checkbox input "true"
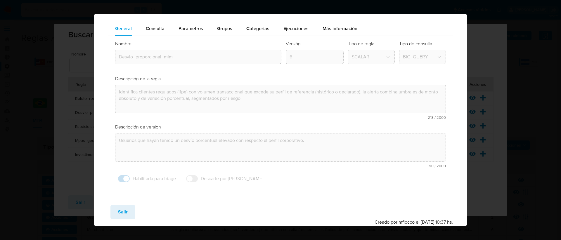
scroll to position [19, 0]
click at [133, 205] on button "Salir" at bounding box center [122, 212] width 25 height 14
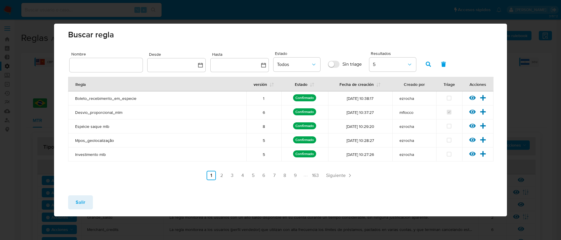
click at [79, 201] on span "Salir" at bounding box center [81, 202] width 10 height 13
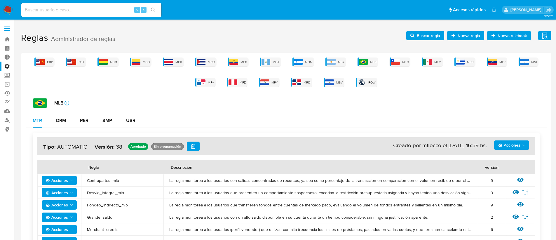
click at [460, 35] on span "Nueva regla" at bounding box center [469, 35] width 22 height 9
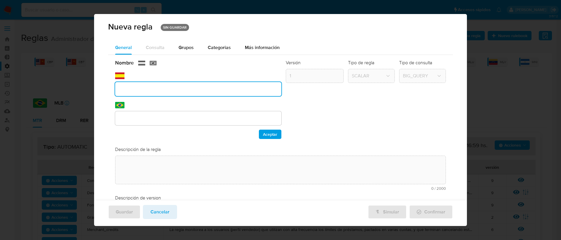
click at [159, 82] on div at bounding box center [198, 89] width 166 height 14
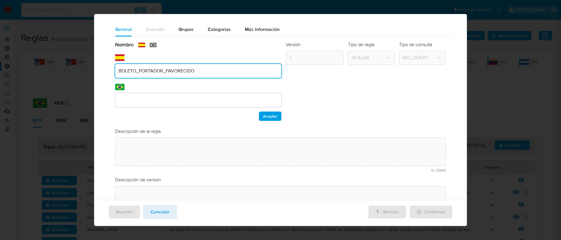
type input "BOLETO_PORTADOR_FAVORECIDO"
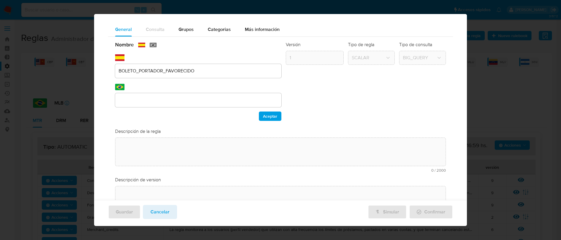
click at [200, 92] on div "text-pt" at bounding box center [198, 96] width 166 height 24
click at [199, 95] on div at bounding box center [198, 100] width 166 height 14
click at [201, 105] on div at bounding box center [198, 100] width 166 height 14
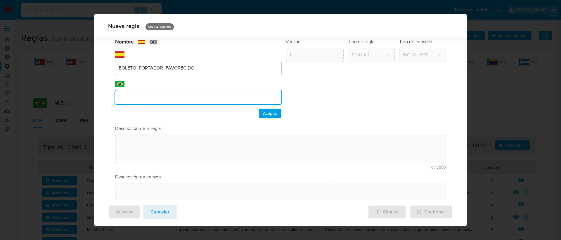
click at [199, 103] on div "Nombre text-es BOLETO_PORTADOR_FAVORECIDO text-pt Aceptar Versión 1 Tipo de reg…" at bounding box center [280, 137] width 345 height 206
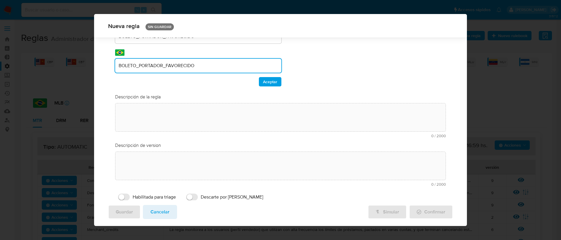
scroll to position [0, 0]
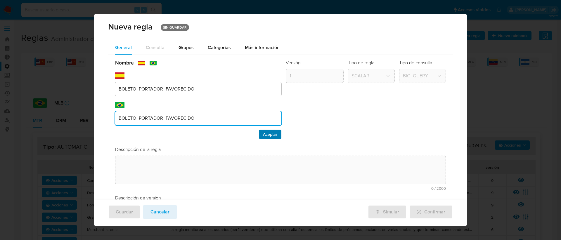
type input "BOLETO_PORTADOR_FAVORECIDO"
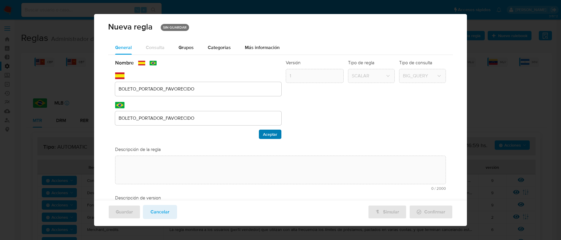
click at [268, 134] on span "Aceptar" at bounding box center [270, 134] width 14 height 8
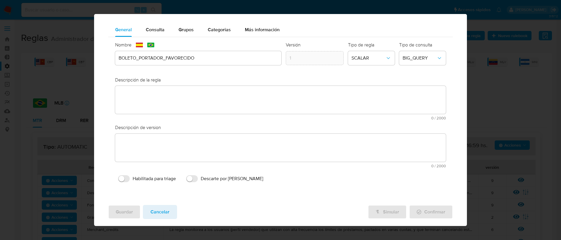
click at [201, 145] on div "text-es 0 / 2000 2000 caracteres restantes" at bounding box center [280, 151] width 331 height 34
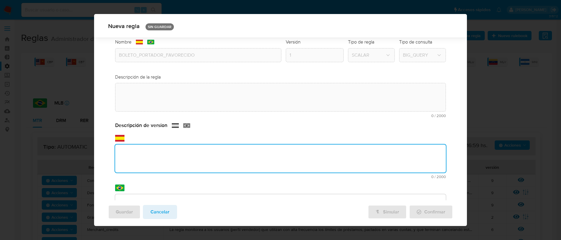
scroll to position [88, 0]
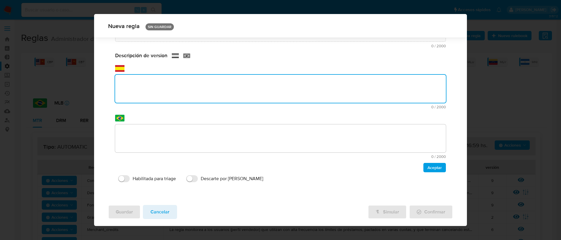
click at [182, 156] on div "Descripción de version text-es 0 / 2000 2000 caracteres restantes text-pt 0 / 2…" at bounding box center [280, 112] width 331 height 120
click at [167, 133] on textarea at bounding box center [280, 138] width 331 height 28
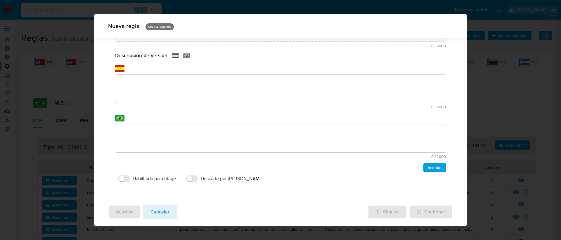
click at [145, 135] on textarea at bounding box center [280, 138] width 331 height 28
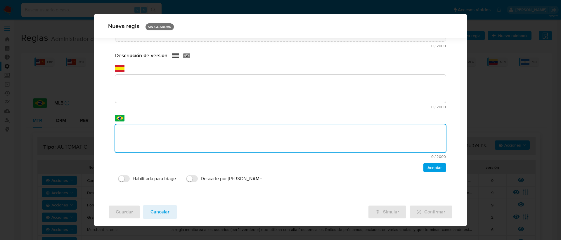
paste textarea "A regra busca identificar usuários Pessoas Físicas que são registrados como por…"
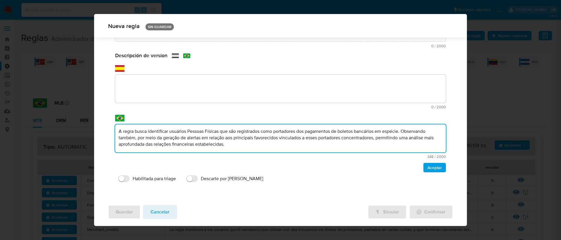
type textarea "A regra busca identificar usuários Pessoas Físicas que são registrados como por…"
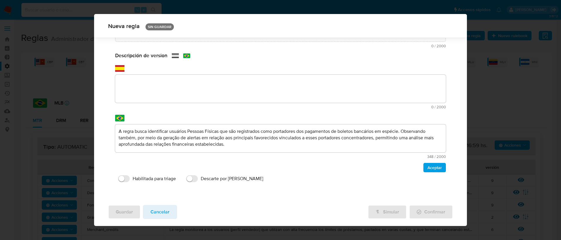
click at [152, 89] on textarea at bounding box center [280, 89] width 331 height 28
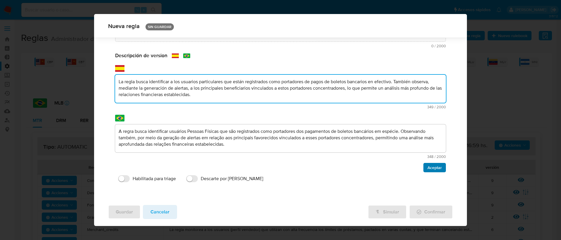
type textarea "La regla busca identificar a los usuarios particulares que están registrados co…"
click at [429, 169] on span "Aceptar" at bounding box center [434, 167] width 14 height 8
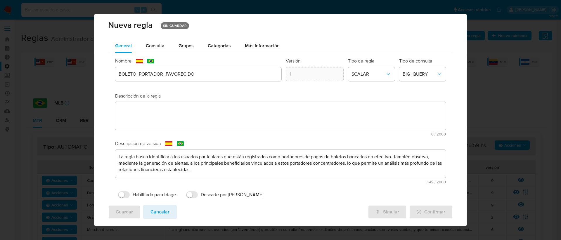
scroll to position [0, 0]
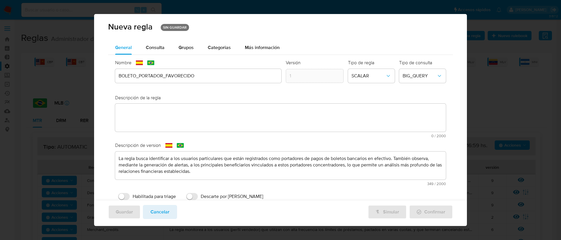
click at [133, 110] on textarea at bounding box center [280, 118] width 331 height 28
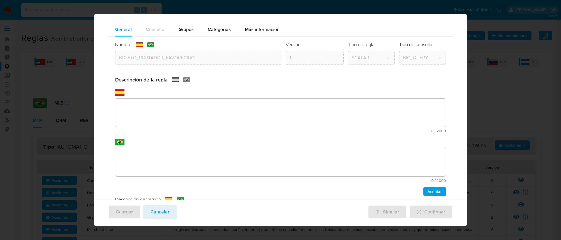
click at [135, 102] on div "Descripción de la regla text-es 0 / 2000 2000 caracteres restantes text-pt 0 / …" at bounding box center [280, 136] width 331 height 120
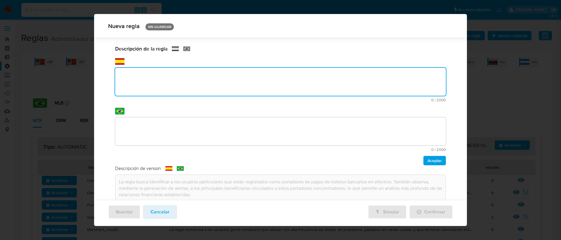
scroll to position [41, 0]
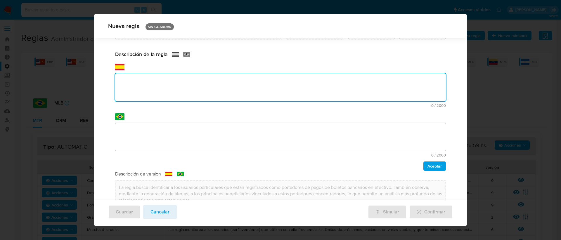
paste textarea "La regla busca identificar a los usuarios particulares que están registrados co…"
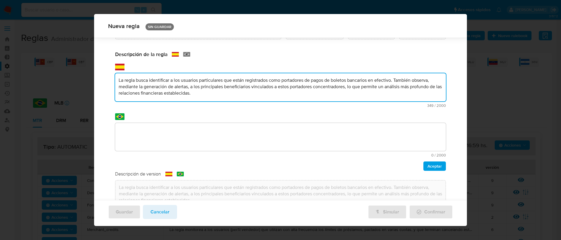
drag, startPoint x: 397, startPoint y: 79, endPoint x: 422, endPoint y: 92, distance: 27.8
click at [422, 92] on textarea "La regla busca identificar a los usuarios particulares que están registrados co…" at bounding box center [280, 87] width 331 height 28
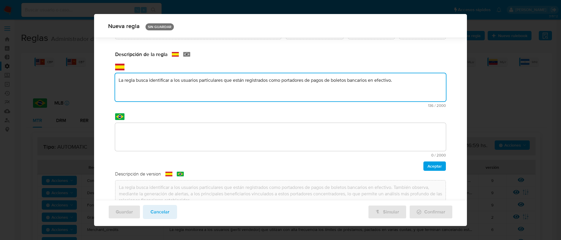
type textarea "La regla busca identificar a los usuarios particulares que están registrados co…"
click at [278, 133] on div "Nombre text-es BOLETO_PORTADOR_FAVORECIDO text-pt BOLETO_PORTADOR_FAVORECIDO Ac…" at bounding box center [280, 123] width 345 height 225
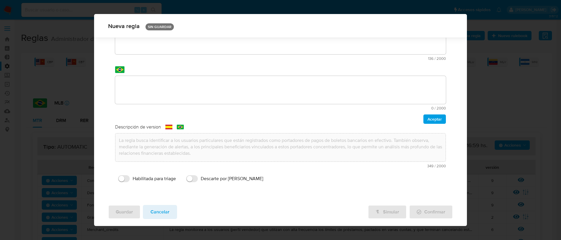
click at [159, 85] on textarea at bounding box center [280, 90] width 331 height 28
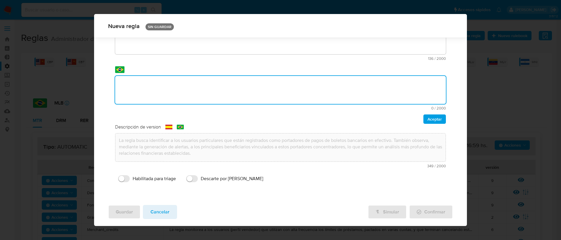
paste textarea "A regra busca identificar usuários Pessoas Físicas que são registrados como por…"
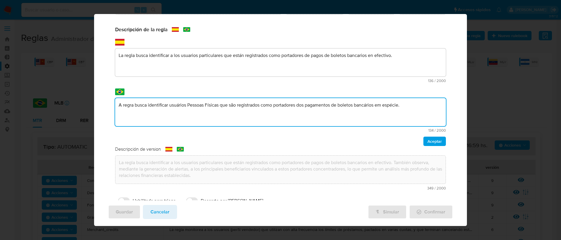
scroll to position [0, 0]
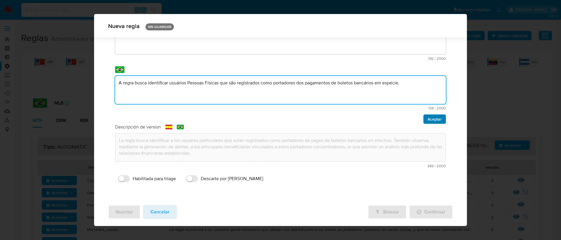
type textarea "A regra busca identificar usuários Pessoas Físicas que são registrados como por…"
click at [428, 119] on span "Aceptar" at bounding box center [434, 119] width 14 height 8
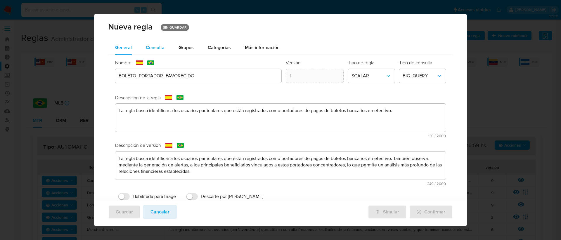
click at [156, 43] on div "Consulta" at bounding box center [155, 48] width 19 height 14
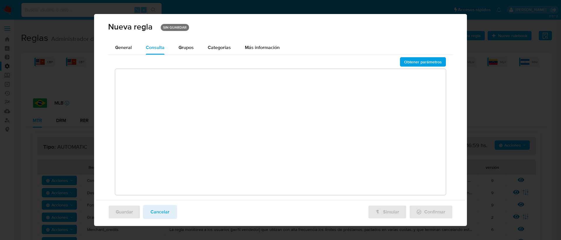
click at [135, 78] on textarea at bounding box center [280, 132] width 331 height 126
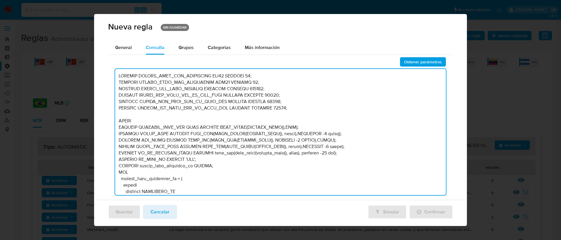
scroll to position [7733, 0]
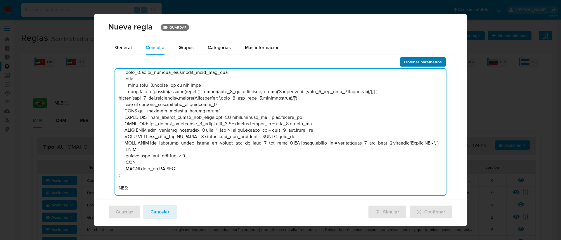
type textarea "DECLARE UMBRAL_EDAD_MIN_FAVORECIDO INT64 DEFAULT 23; DECLARE UMBRAL_EDAD_MAX_FA…"
click at [437, 60] on span "Obtener parámetros" at bounding box center [423, 62] width 38 height 8
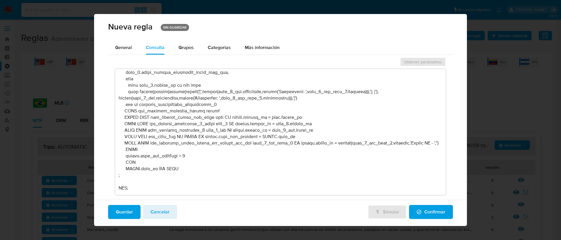
click at [427, 211] on span "Confirmar" at bounding box center [430, 212] width 29 height 13
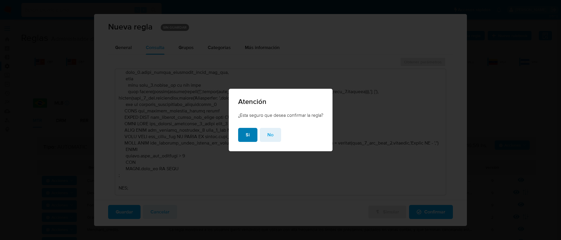
click at [249, 131] on button "Si" at bounding box center [247, 135] width 19 height 14
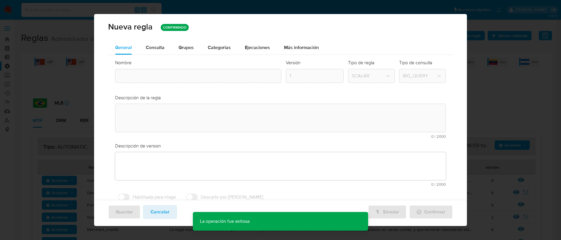
type textarea "La regla busca identificar a los usuarios particulares que están registrados co…"
type input "BOLETO_PORTADOR_FAVORECIDO"
type textarea "La regla busca identificar a los usuarios particulares que están registrados co…"
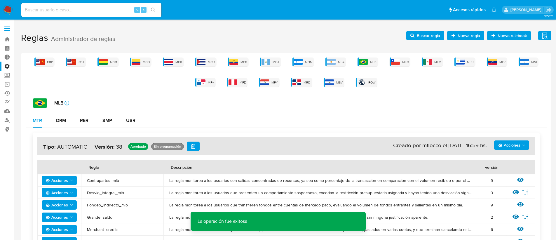
click at [418, 35] on span "Buscar regla" at bounding box center [428, 35] width 23 height 9
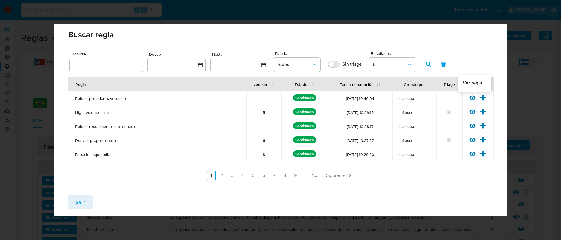
click at [473, 98] on icon at bounding box center [472, 98] width 6 height 6
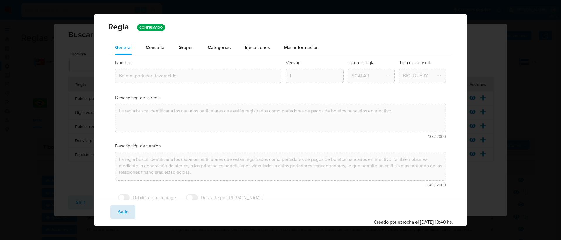
click at [124, 213] on span "Salir" at bounding box center [123, 212] width 10 height 13
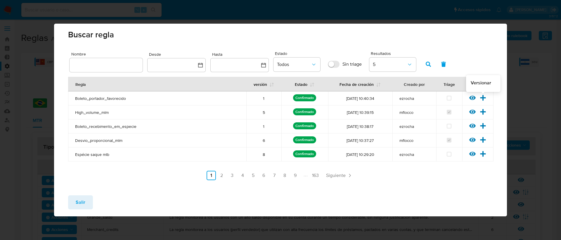
click at [484, 97] on icon at bounding box center [483, 98] width 6 height 6
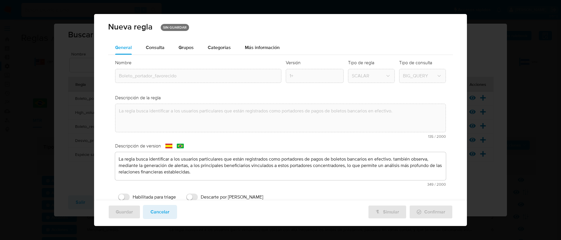
click at [194, 196] on input "Descarte por ROS" at bounding box center [192, 197] width 12 height 7
checkbox input "true"
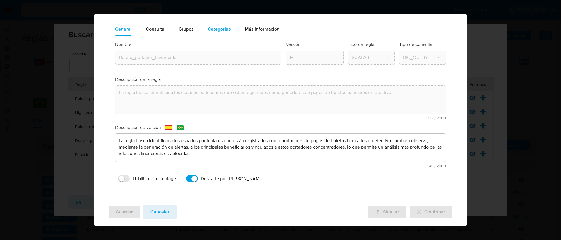
scroll to position [0, 0]
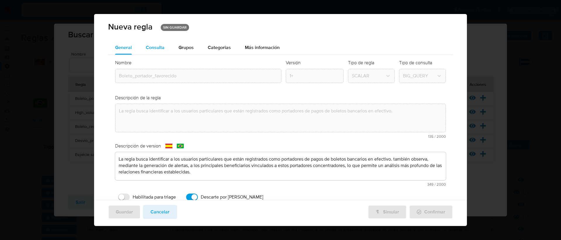
click at [148, 44] on span "Consulta" at bounding box center [155, 47] width 19 height 7
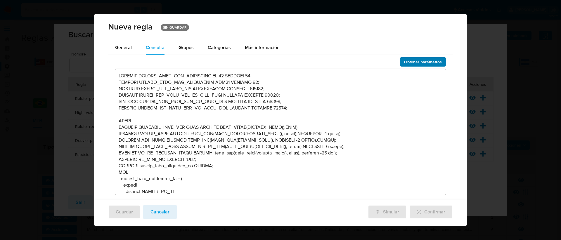
click at [426, 63] on span "Obtener parámetros" at bounding box center [423, 62] width 38 height 8
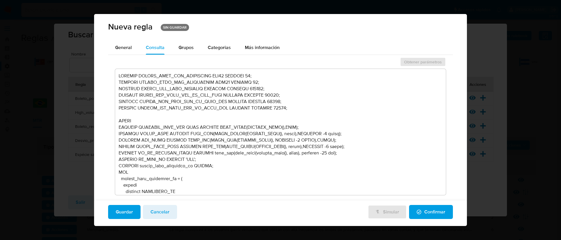
click at [419, 210] on span "Confirmar" at bounding box center [430, 212] width 29 height 13
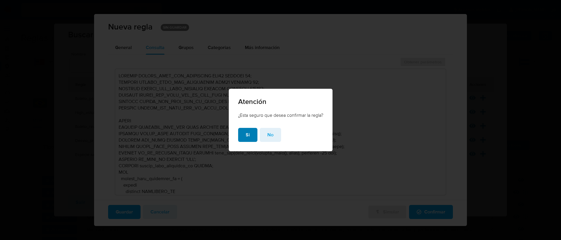
click at [241, 134] on button "Si" at bounding box center [247, 135] width 19 height 14
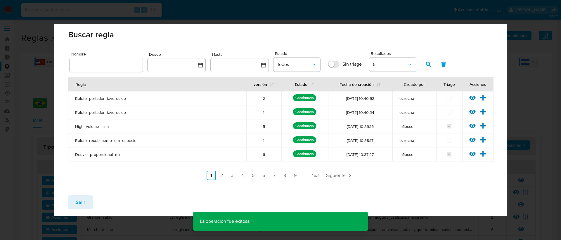
click at [85, 203] on span "Salir" at bounding box center [81, 202] width 10 height 13
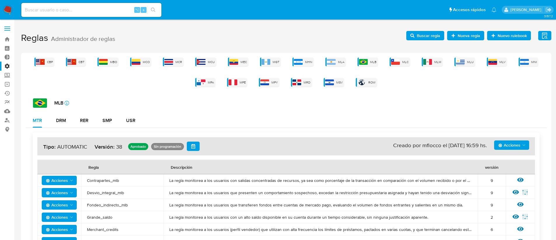
click at [464, 35] on span "Nueva regla" at bounding box center [469, 35] width 22 height 9
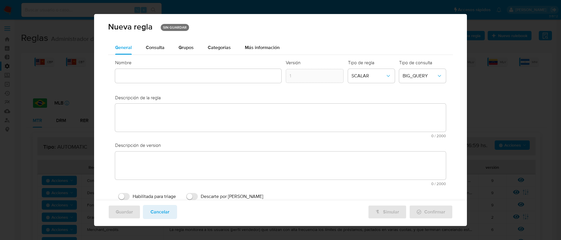
click at [136, 78] on div at bounding box center [198, 76] width 166 height 14
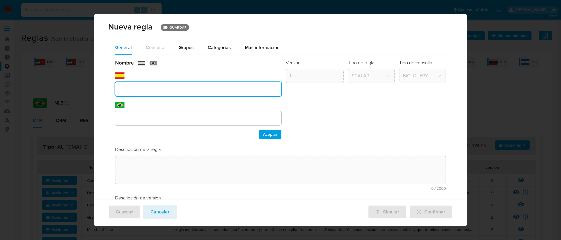
scroll to position [18, 0]
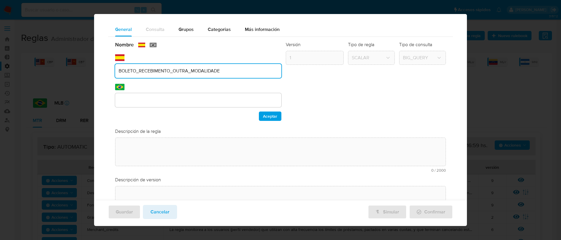
type input "BOLETO_RECEBIMENTO_OUTRA_MODALIDADE"
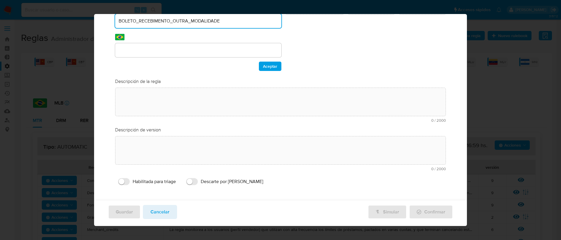
click at [136, 98] on div "Nombre text-es BOLETO_RECEBIMENTO_OUTRA_MODALIDADE text-pt Aceptar Versión 1 Ti…" at bounding box center [280, 90] width 345 height 206
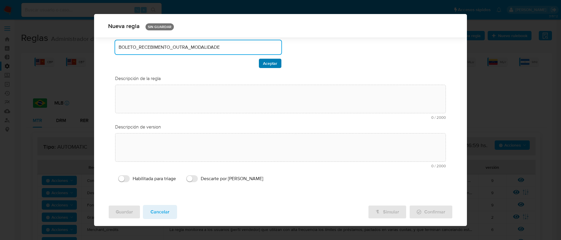
type input "BOLETO_RECEBIMENTO_OUTRA_MODALIDADE"
click at [274, 63] on button "Aceptar" at bounding box center [270, 63] width 22 height 9
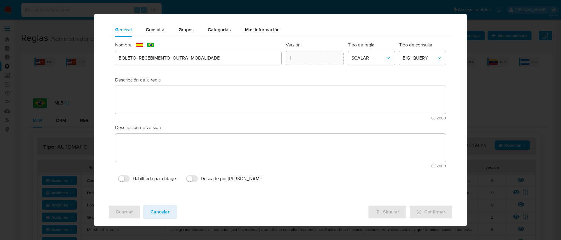
click at [192, 178] on input "Descarte por ROS" at bounding box center [192, 178] width 12 height 7
checkbox input "true"
click at [161, 144] on div "text-es 0 / 2000 2000 caracteres restantes" at bounding box center [280, 151] width 331 height 34
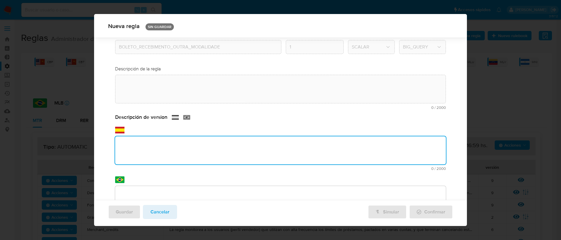
click at [161, 193] on div "General Consulta Parametros Grupos Categorias Ejecuciones Más información Nombr…" at bounding box center [280, 137] width 373 height 250
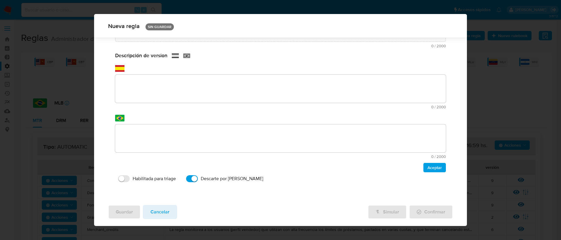
click at [134, 133] on textarea at bounding box center [280, 138] width 331 height 28
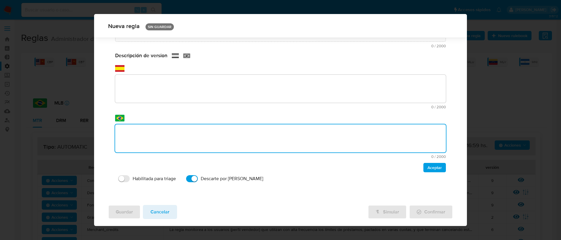
paste textarea "A regra identifica recebimentos de recursos via boletos bancários pagos com din…"
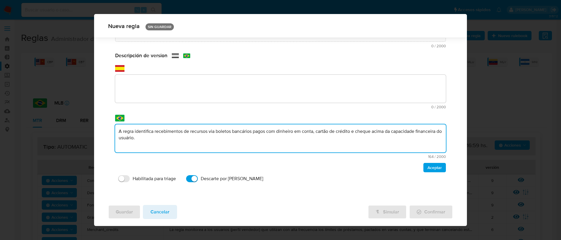
type textarea "A regra identifica recebimentos de recursos via boletos bancários pagos com din…"
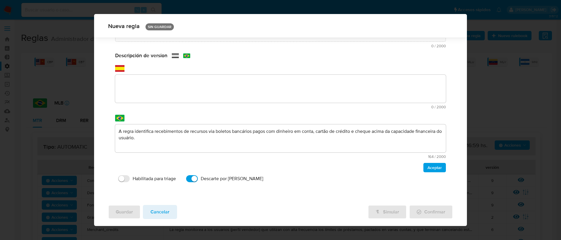
click at [129, 88] on textarea at bounding box center [280, 89] width 331 height 28
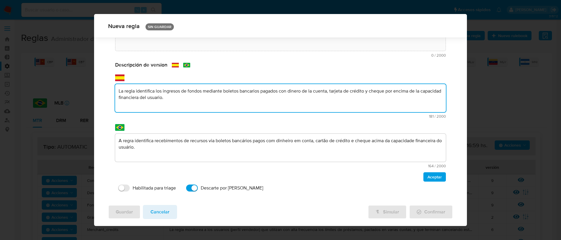
scroll to position [78, 0]
type textarea "La regla identifica los ingresos de fondos mediante boletos bancarios pagados c…"
click at [432, 177] on span "Aceptar" at bounding box center [434, 177] width 14 height 8
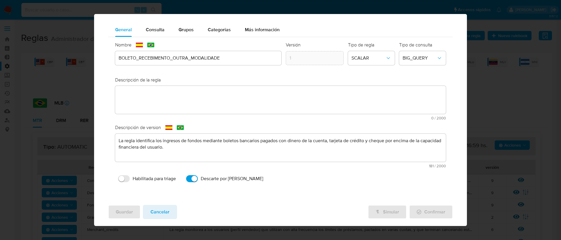
scroll to position [18, 0]
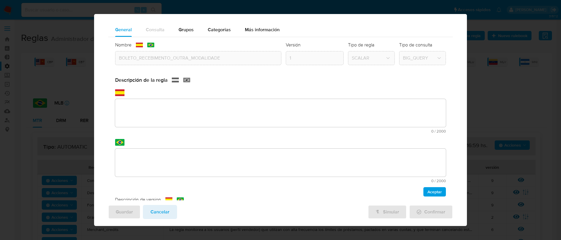
click at [168, 95] on div "text-es 0 / 2000 2000 caracteres restantes" at bounding box center [280, 111] width 331 height 44
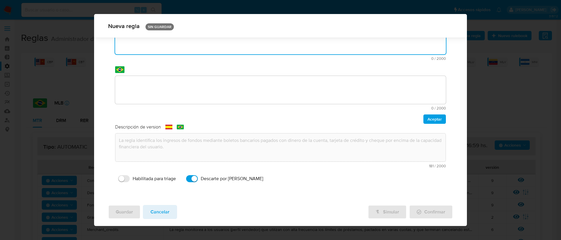
click at [156, 107] on div "Descripción de la regla text-es 0 / 2000 2000 caracteres restantes text-pt 0 / …" at bounding box center [280, 64] width 331 height 120
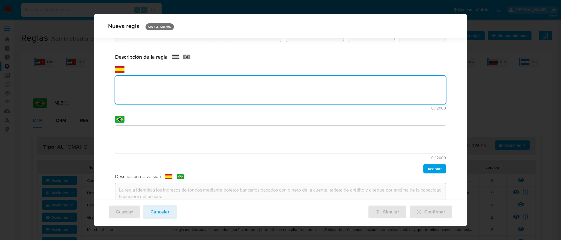
scroll to position [38, 0]
paste textarea "La regla identifica los ingresos de fondos mediante boletos bancarios pagados c…"
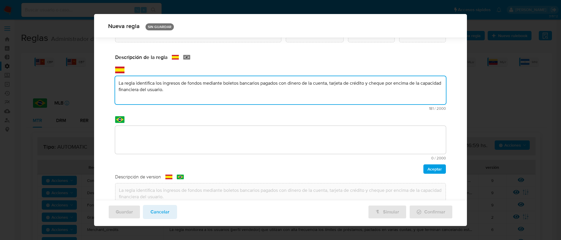
type textarea "La regla identifica los ingresos de fondos mediante boletos bancarios pagados c…"
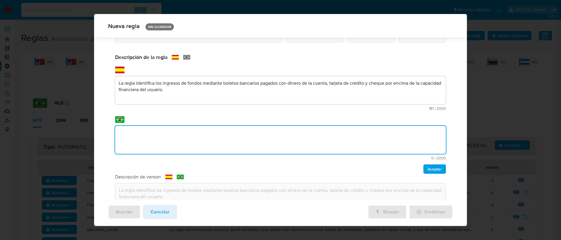
click at [239, 130] on div "Nombre text-es BOLETO_RECEBIMENTO_OUTRA_MODALIDADE text-pt BOLETO_RECEBIMENTO_O…" at bounding box center [280, 126] width 345 height 225
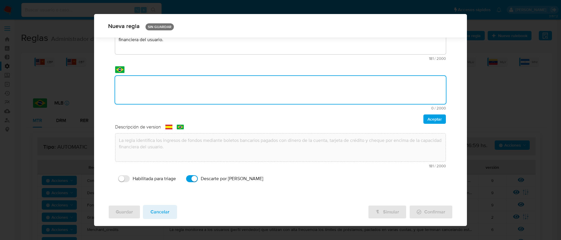
click at [149, 88] on textarea at bounding box center [280, 90] width 331 height 28
paste textarea "A regra identifica recebimentos de recursos via boletos bancários pagos com din…"
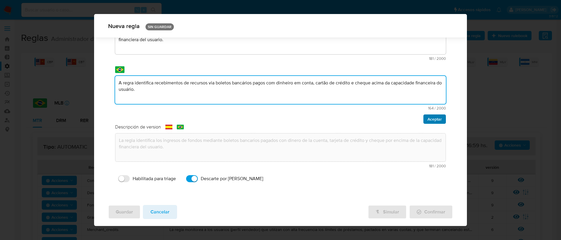
type textarea "A regra identifica recebimentos de recursos via boletos bancários pagos com din…"
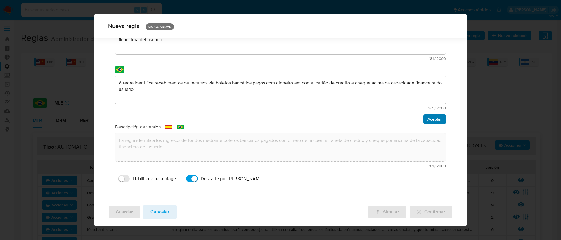
click at [437, 122] on span "Aceptar" at bounding box center [434, 119] width 14 height 8
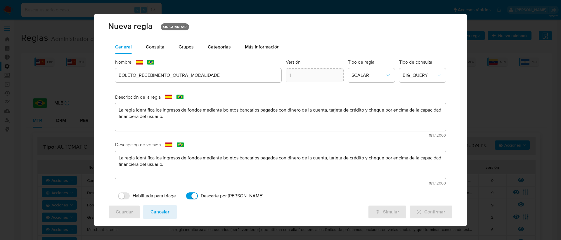
scroll to position [0, 0]
click at [158, 49] on span "Consulta" at bounding box center [155, 47] width 19 height 7
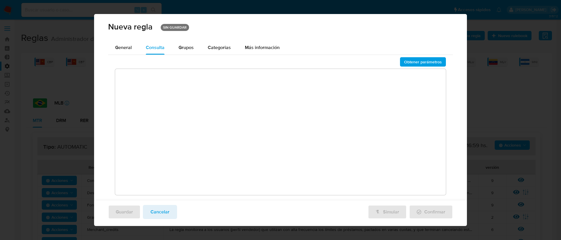
click at [132, 72] on textarea at bounding box center [280, 132] width 331 height 126
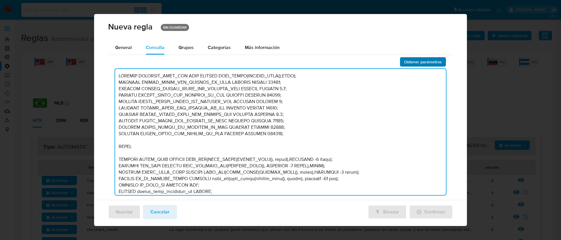
type textarea "DECLARE CREATION_DATE_PEP DATE DEFAULT DATE_TRUNC(CURRENT_DATE(),YEAR); DECLARE…"
click at [404, 62] on span "Obtener parámetros" at bounding box center [423, 62] width 38 height 8
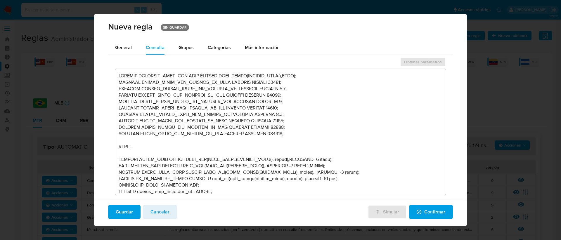
click at [420, 215] on span "Confirmar" at bounding box center [430, 212] width 29 height 13
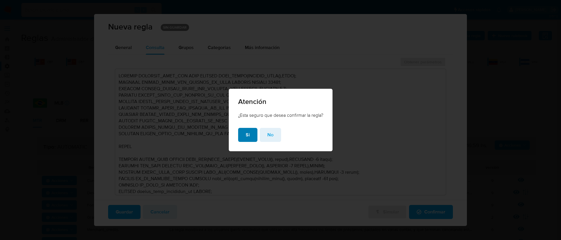
click at [247, 134] on span "Si" at bounding box center [248, 134] width 4 height 13
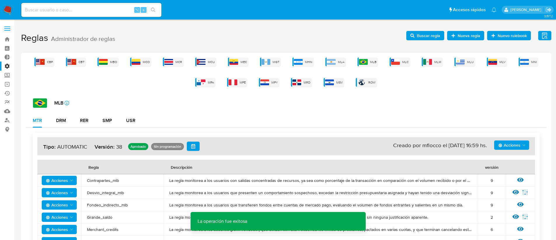
click at [428, 34] on span "Buscar regla" at bounding box center [428, 35] width 23 height 9
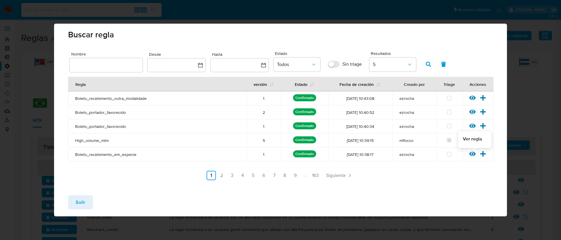
click at [475, 154] on icon at bounding box center [472, 154] width 6 height 4
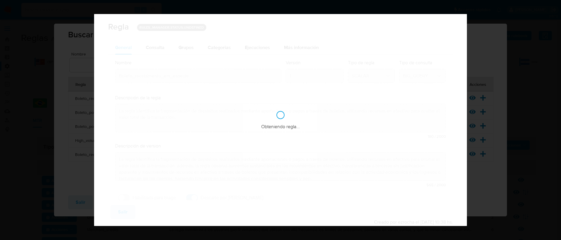
checkbox input "true"
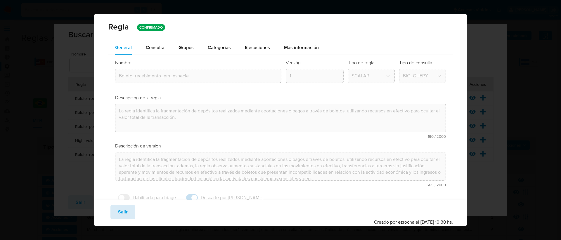
click at [121, 211] on span "Salir" at bounding box center [123, 212] width 10 height 13
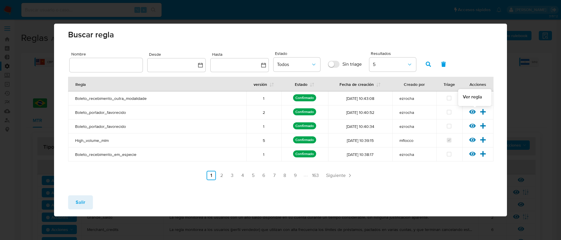
click at [471, 114] on icon at bounding box center [472, 112] width 6 height 6
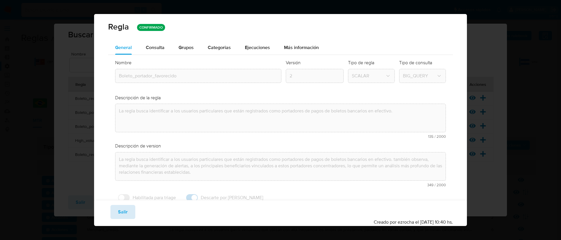
click at [128, 212] on button "Salir" at bounding box center [122, 212] width 25 height 14
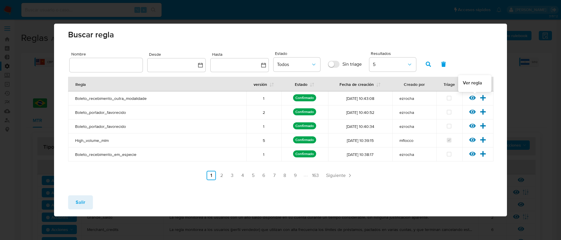
click at [470, 99] on icon at bounding box center [472, 98] width 6 height 4
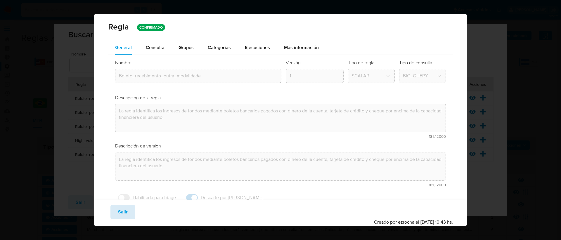
click at [126, 208] on span "Salir" at bounding box center [123, 212] width 10 height 13
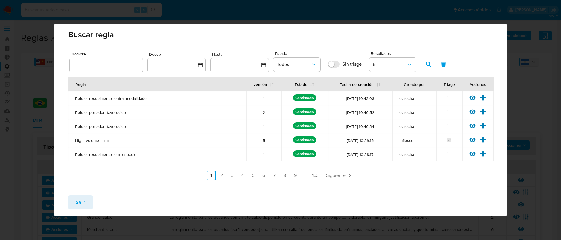
click at [83, 198] on span "Salir" at bounding box center [81, 202] width 10 height 13
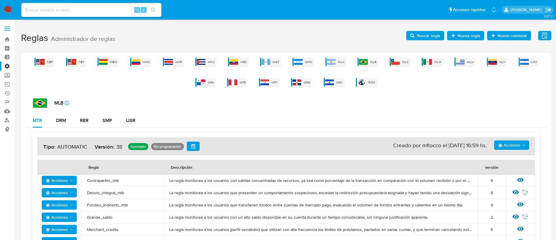
click at [465, 34] on span "Nueva regla" at bounding box center [469, 35] width 22 height 9
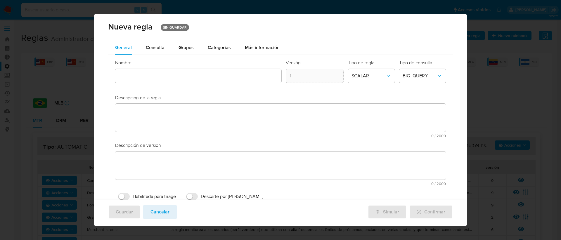
click at [124, 73] on input "text" at bounding box center [198, 76] width 166 height 8
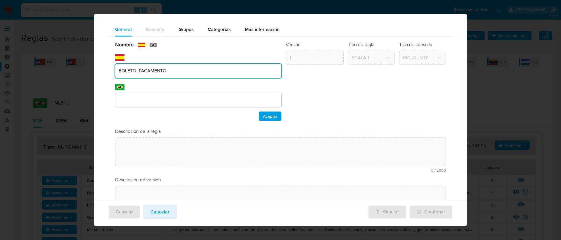
type input "BOLETO_PAGAMENTO"
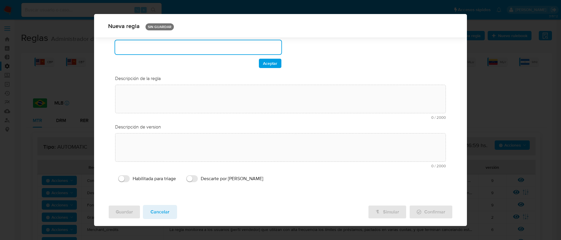
click at [135, 98] on div "Nombre text-es BOLETO_PAGAMENTO text-pt Aceptar Versión 1 Tipo de regla SCALAR …" at bounding box center [280, 87] width 345 height 206
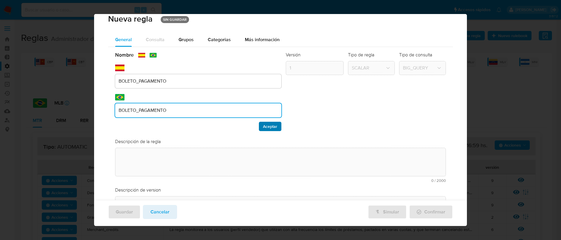
type input "BOLETO_PAGAMENTO"
click at [271, 125] on span "Aceptar" at bounding box center [270, 126] width 14 height 8
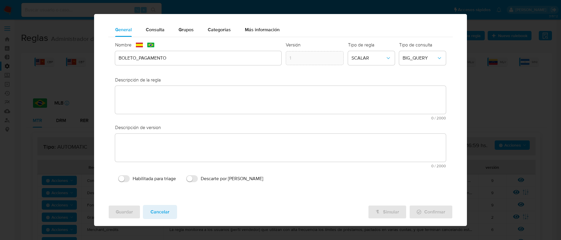
click at [190, 180] on input "Descarte por ROS" at bounding box center [192, 178] width 12 height 7
checkbox input "true"
click at [144, 145] on div "text-es 0 / 2000 2000 caracteres restantes" at bounding box center [280, 151] width 331 height 34
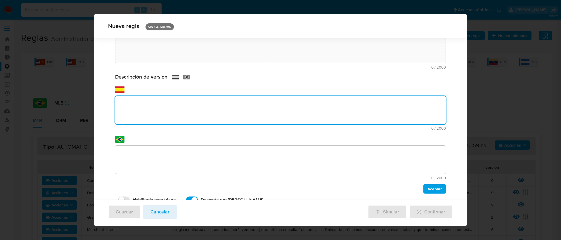
click at [148, 157] on div "text-pt 0 / 2000 2000 caracteres restantes" at bounding box center [280, 163] width 331 height 34
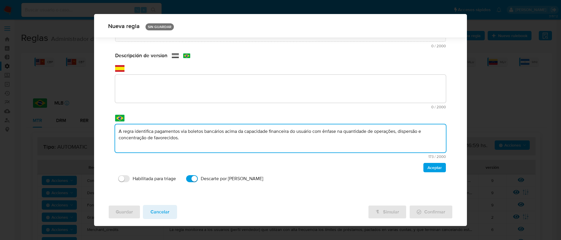
type textarea "A regra identifica pagamentos via boletos bancários acima da capacidade finance…"
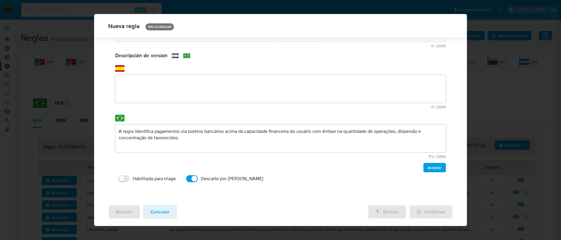
click at [156, 90] on textarea at bounding box center [280, 89] width 331 height 28
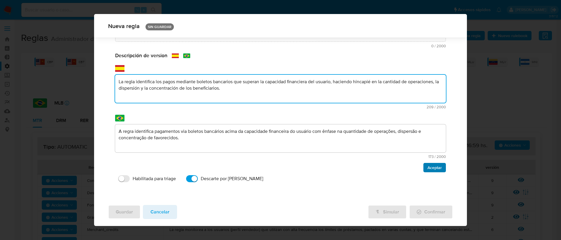
type textarea "La regla identifica los pagos mediante boletos bancarios que superan la capacid…"
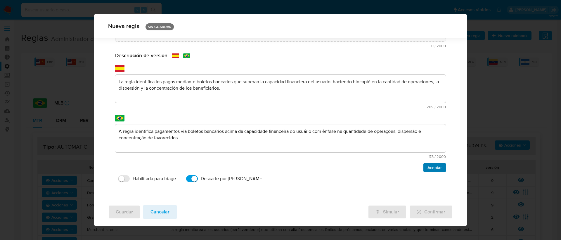
click at [428, 168] on span "Aceptar" at bounding box center [434, 167] width 14 height 8
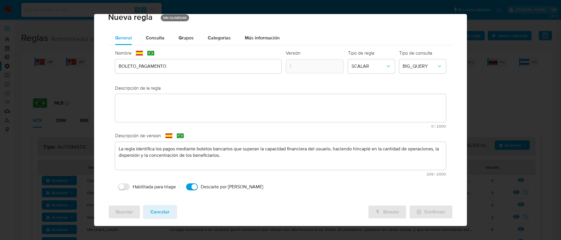
scroll to position [0, 0]
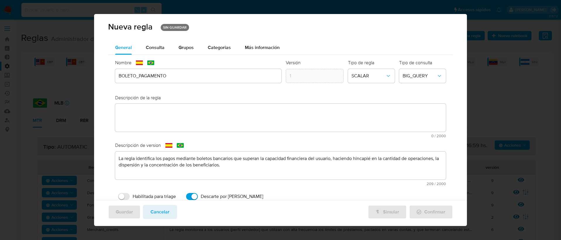
click at [152, 111] on textarea at bounding box center [280, 118] width 331 height 28
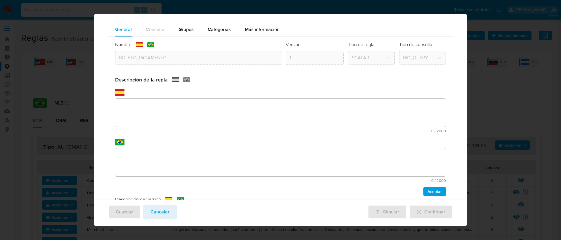
scroll to position [88, 0]
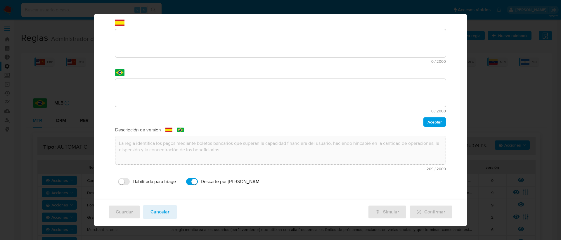
click at [149, 113] on div "Descripción de la regla text-es 0 / 2000 2000 caracteres restantes text-pt 0 / …" at bounding box center [280, 67] width 331 height 120
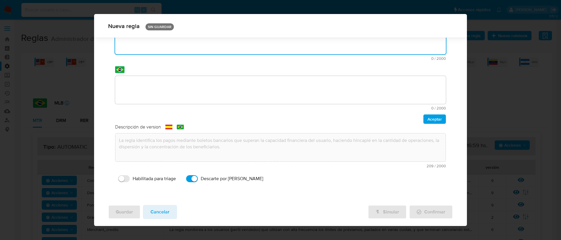
paste textarea "La regla identifica los pagos mediante boletos bancarios que superan la capacid…"
type textarea "La regla identifica los pagos mediante boletos bancarios que superan la capacid…"
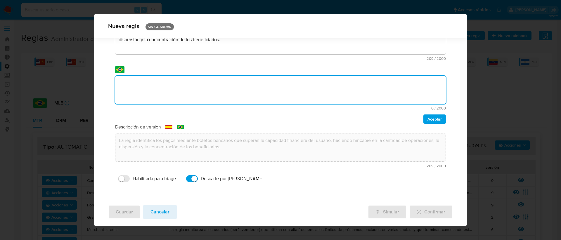
click at [148, 92] on textarea at bounding box center [280, 90] width 331 height 28
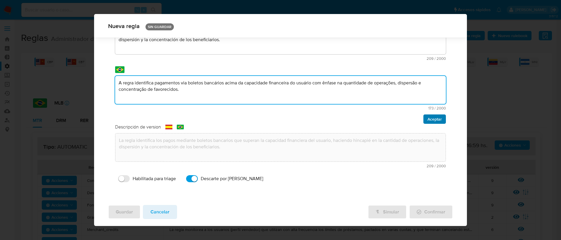
type textarea "A regra identifica pagamentos via boletos bancários acima da capacidade finance…"
click at [433, 120] on span "Aceptar" at bounding box center [434, 119] width 14 height 8
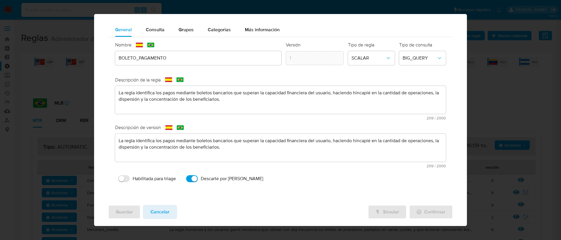
scroll to position [18, 0]
click at [153, 28] on span "Consulta" at bounding box center [155, 29] width 19 height 7
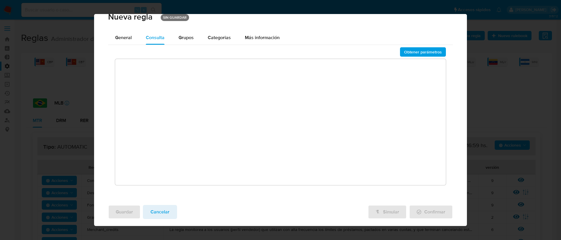
click at [143, 66] on textarea at bounding box center [280, 122] width 331 height 126
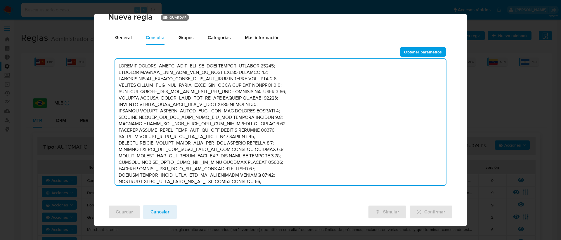
scroll to position [7020, 0]
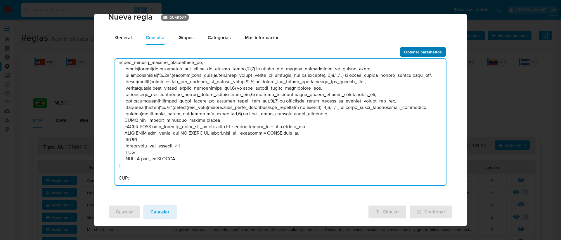
type textarea "DECLARE UMBRAL_MONTO_PAGO_BOL_PF_HIGH NUMERIC DEFAULT 50000; DECLARE UMBRAL_CAN…"
click at [414, 52] on span "Obtener parámetros" at bounding box center [423, 52] width 38 height 8
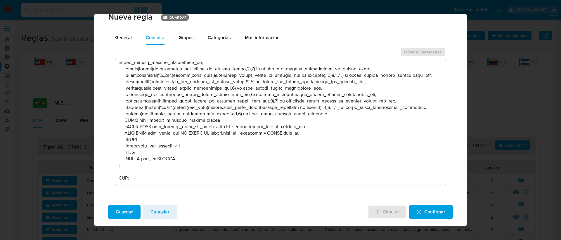
click at [418, 208] on span "Confirmar" at bounding box center [430, 212] width 29 height 13
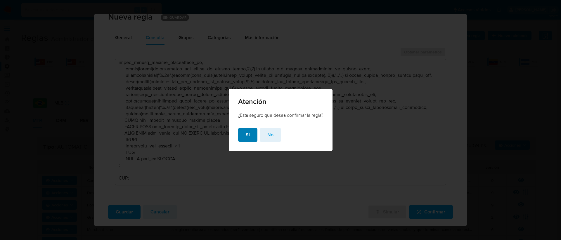
click at [247, 135] on span "Si" at bounding box center [248, 134] width 4 height 13
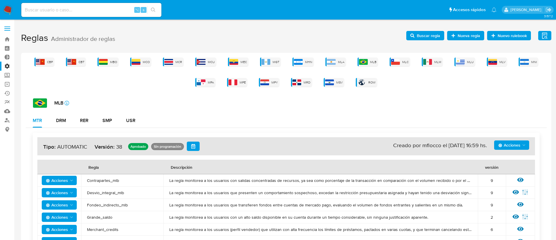
click at [424, 34] on span "Buscar regla" at bounding box center [428, 35] width 23 height 9
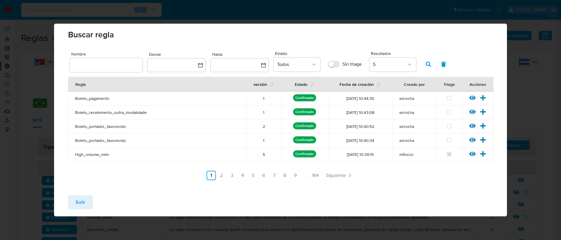
click at [100, 99] on span "Boleto_pagamento" at bounding box center [157, 98] width 164 height 5
click at [94, 127] on span "Boleto_portador_favorecido" at bounding box center [157, 126] width 164 height 5
click at [108, 114] on span "Boleto_recebimento_outra_modalidade" at bounding box center [157, 112] width 164 height 5
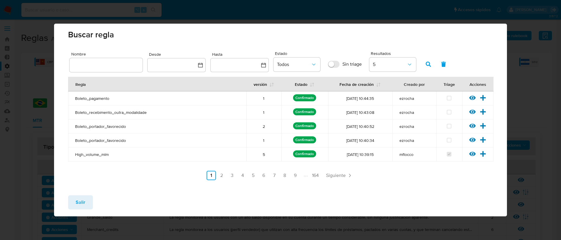
click at [108, 114] on span "Boleto_recebimento_outra_modalidade" at bounding box center [157, 112] width 164 height 5
click at [99, 126] on span "Boleto_portador_favorecido" at bounding box center [157, 126] width 164 height 5
click at [220, 175] on link "2" at bounding box center [221, 175] width 9 height 9
click at [118, 98] on span "Boleto_recebimento_em_especie" at bounding box center [157, 98] width 164 height 5
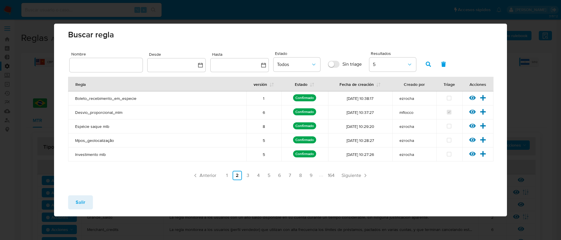
click at [118, 98] on span "Boleto_recebimento_em_especie" at bounding box center [157, 98] width 164 height 5
click at [147, 162] on div "Regla versión Estado Fecha de creación Creado por Triage Acciones Boleto_recebi…" at bounding box center [280, 128] width 425 height 103
click at [92, 64] on input "text" at bounding box center [105, 65] width 73 height 8
type input "concen_dispositivo"
click at [429, 67] on icon "button" at bounding box center [427, 64] width 5 height 5
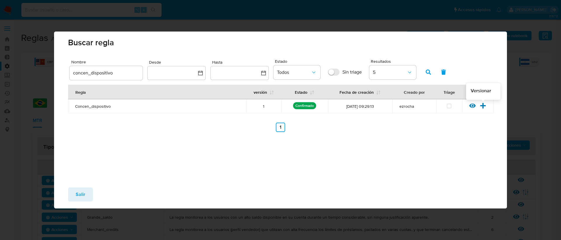
click at [482, 104] on icon at bounding box center [482, 105] width 6 height 6
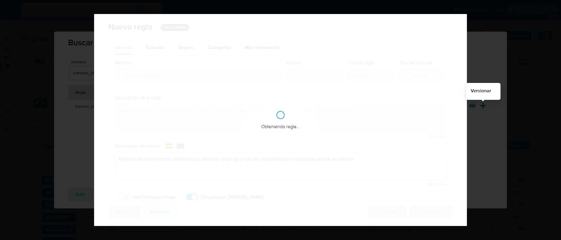
checkbox input "true"
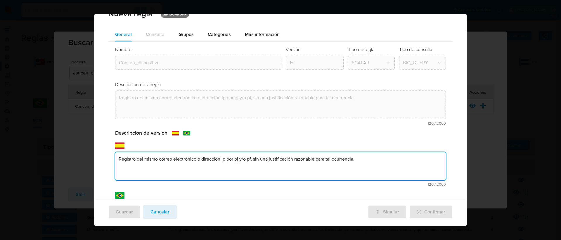
click at [362, 152] on textarea "Registro del mismo correo electrónico o dirección ip por pj y/o pf, sin una jus…" at bounding box center [280, 166] width 331 height 28
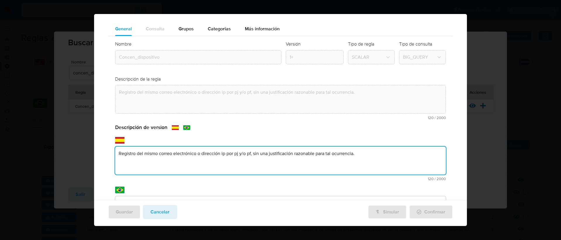
click at [363, 152] on textarea "Registro del mismo correo electrónico o dirección ip por pj y/o pf, sin una jus…" at bounding box center [280, 161] width 331 height 28
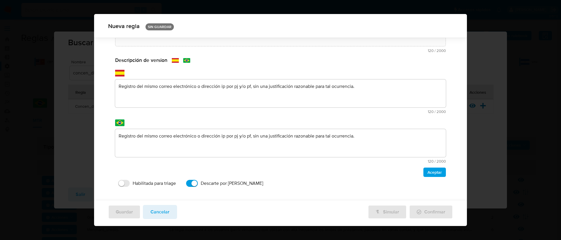
scroll to position [88, 0]
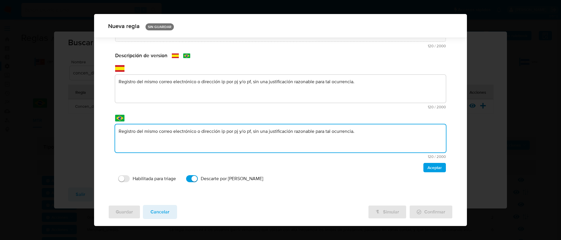
drag, startPoint x: 370, startPoint y: 130, endPoint x: 99, endPoint y: 133, distance: 271.8
click at [99, 133] on div "General Consulta Parametros Grupos Categorias Ejecuciones Más información Nombr…" at bounding box center [280, 75] width 373 height 250
type textarea "A regra monitora o acesso de contas de clientes distintos concentrado em um úni…"
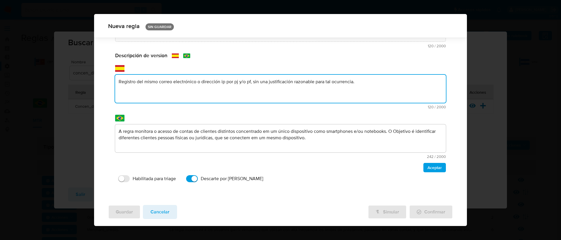
drag, startPoint x: 360, startPoint y: 81, endPoint x: 115, endPoint y: 79, distance: 244.4
click at [115, 79] on textarea "Registro del mismo correo electrónico o dirección ip por pj y/o pf, sin una jus…" at bounding box center [280, 89] width 331 height 28
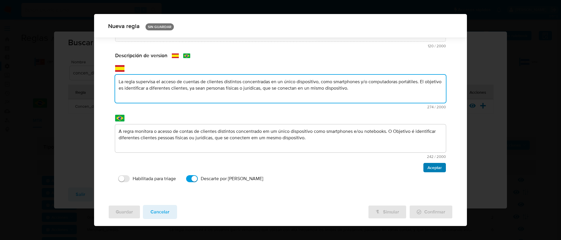
type textarea "La regla supervisa el acceso de cuentas de clientes distintos concentradas en u…"
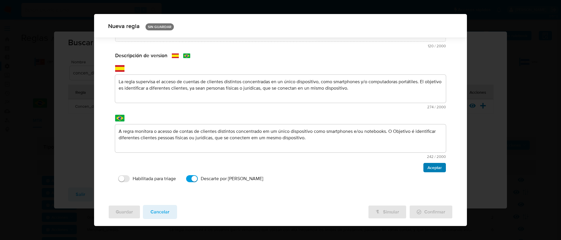
click at [427, 168] on span "Aceptar" at bounding box center [434, 167] width 14 height 8
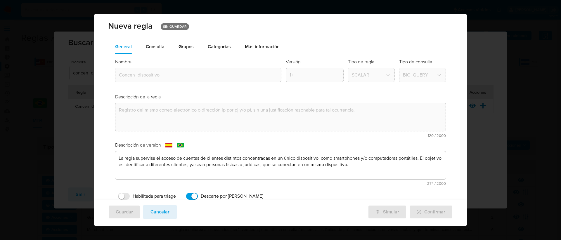
scroll to position [0, 0]
click at [152, 45] on span "Consulta" at bounding box center [155, 47] width 19 height 7
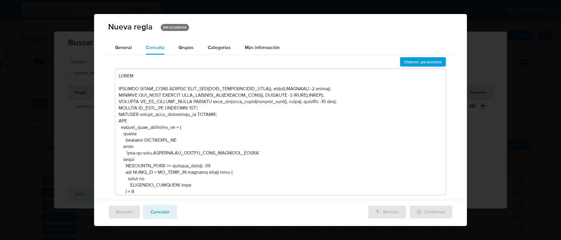
click at [245, 132] on textarea at bounding box center [280, 132] width 331 height 126
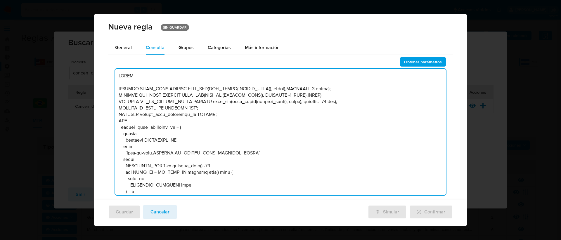
scroll to position [2261, 0]
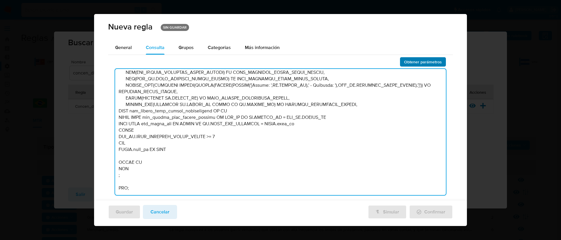
type textarea "BEGIN DECLARE START_DATE DEFAULT DATE_ADD(DATE_TRUNC(CURRENT_DATE(), month),INT…"
click at [408, 62] on span "Obtener parámetros" at bounding box center [423, 62] width 38 height 8
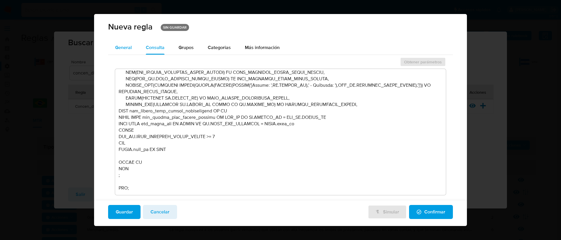
click at [120, 49] on span "General" at bounding box center [123, 47] width 17 height 7
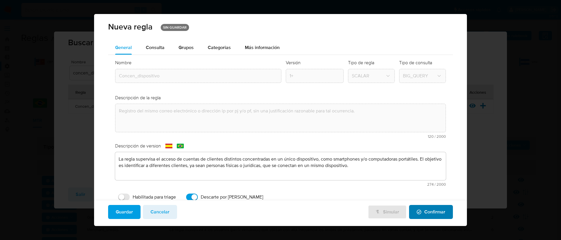
click at [417, 211] on icon "button" at bounding box center [419, 212] width 5 height 5
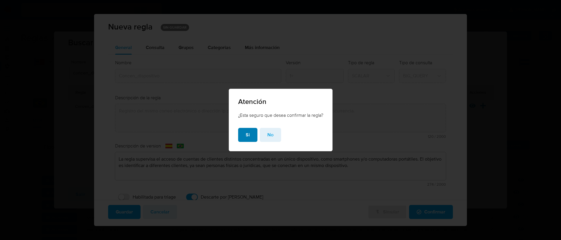
click at [246, 136] on span "Si" at bounding box center [248, 134] width 4 height 13
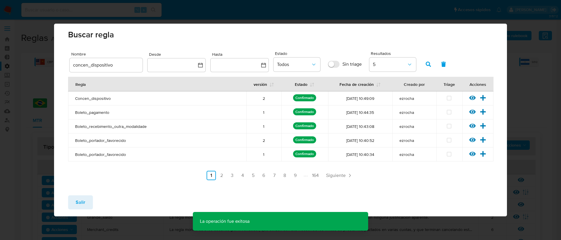
click at [86, 203] on button "Salir" at bounding box center [80, 202] width 25 height 14
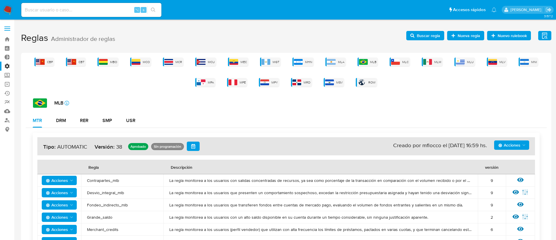
click at [462, 36] on span "Nueva regla" at bounding box center [469, 35] width 22 height 9
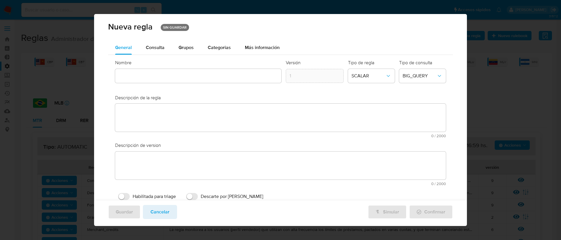
click at [195, 76] on div at bounding box center [198, 76] width 166 height 14
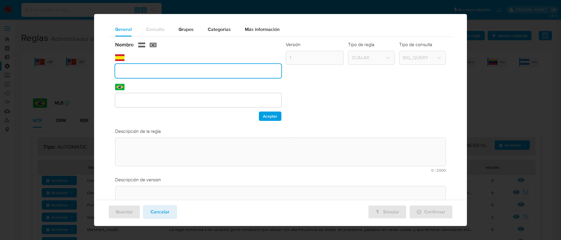
click at [141, 71] on input "text" at bounding box center [198, 71] width 166 height 8
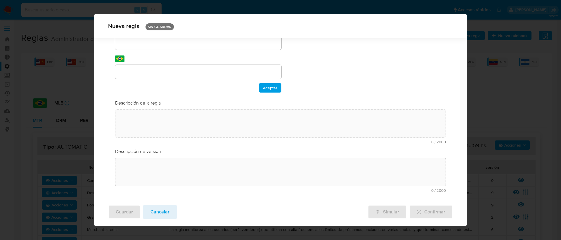
scroll to position [0, 0]
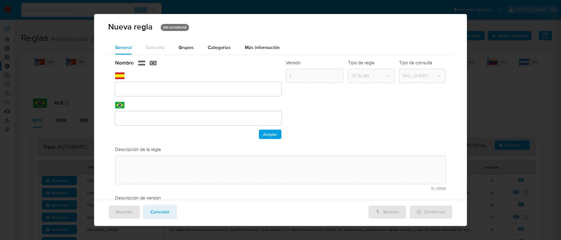
click at [125, 95] on div at bounding box center [198, 89] width 166 height 14
click at [125, 89] on div "Nombre text-es text-pt Aceptar Versión 1 Tipo de regla SCALAR Tipo de consulta …" at bounding box center [280, 158] width 345 height 206
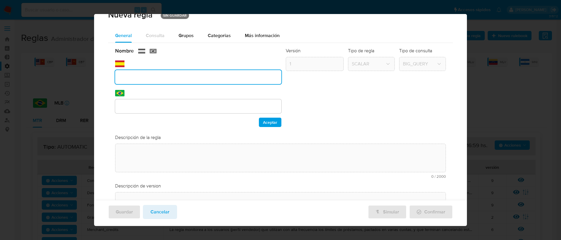
scroll to position [12, 0]
click at [168, 75] on input "text" at bounding box center [198, 78] width 166 height 8
click at [194, 100] on div at bounding box center [198, 107] width 166 height 14
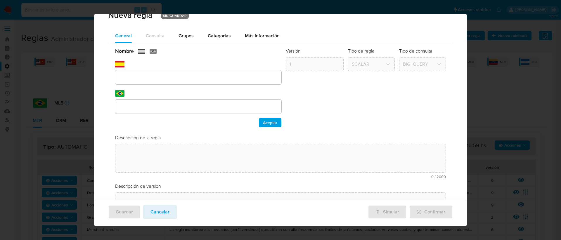
click at [185, 112] on div at bounding box center [198, 107] width 166 height 14
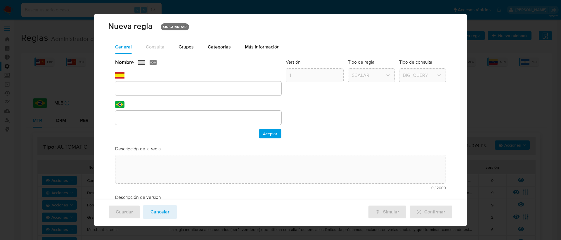
click at [134, 88] on div "Nombre text-es text-pt Aceptar Versión 1 Tipo de regla SCALAR Tipo de consulta …" at bounding box center [280, 157] width 345 height 206
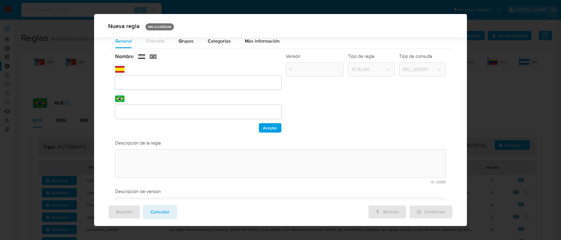
scroll to position [0, 0]
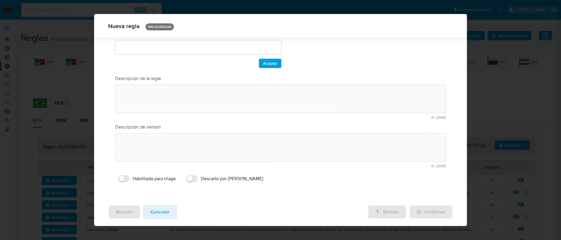
click at [139, 88] on div "Nombre text-es text-pt Aceptar Versión 1 Tipo de regla SCALAR Tipo de consulta …" at bounding box center [280, 87] width 345 height 206
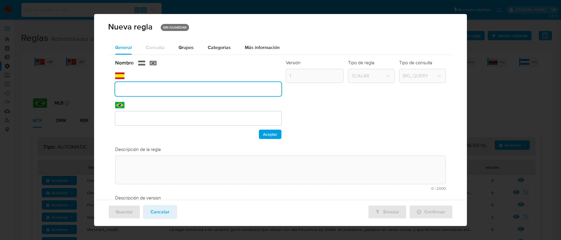
paste input "text"
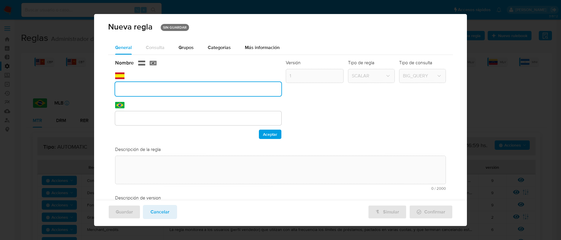
paste input "text"
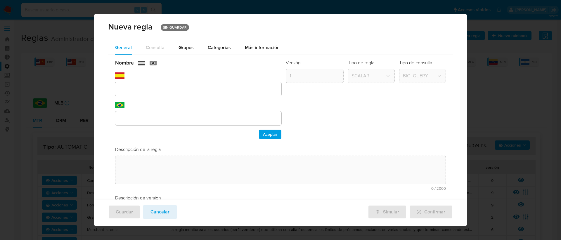
click at [383, 88] on div "Tipo de regla SCALAR" at bounding box center [371, 99] width 47 height 79
click at [170, 209] on button "Cancelar" at bounding box center [160, 212] width 34 height 14
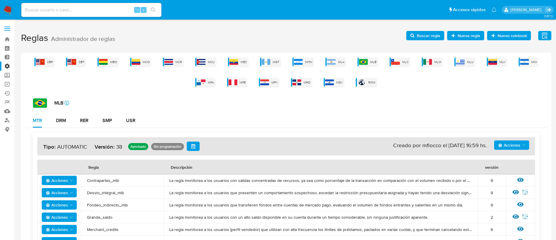
click at [471, 39] on span "Nueva regla" at bounding box center [469, 35] width 22 height 9
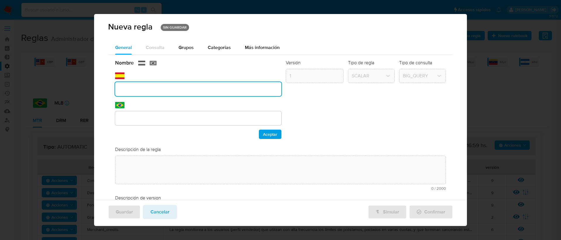
click at [159, 82] on div at bounding box center [198, 89] width 166 height 14
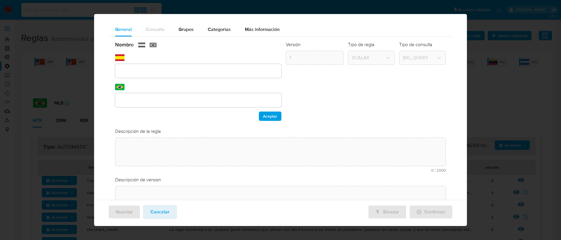
click at [134, 66] on div at bounding box center [198, 71] width 166 height 14
click at [147, 85] on div "text-pt" at bounding box center [198, 96] width 166 height 24
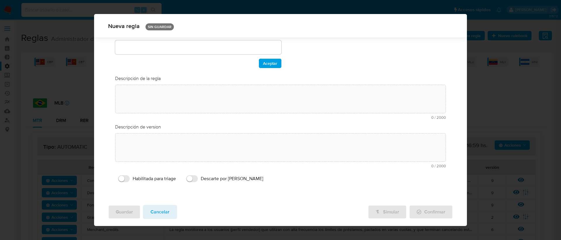
click at [123, 69] on div "Nombre text-es text-pt Aceptar Versión 1 Tipo de regla SCALAR Tipo de consulta …" at bounding box center [280, 87] width 345 height 206
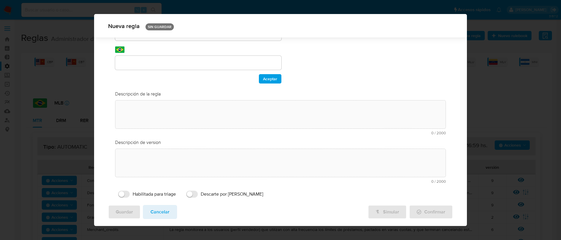
scroll to position [3, 0]
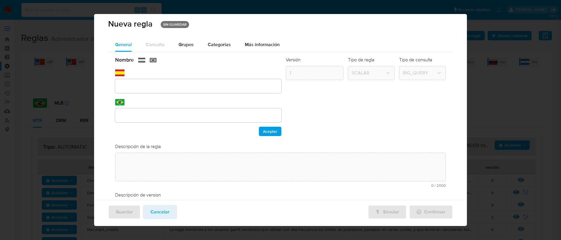
click at [191, 90] on div at bounding box center [198, 86] width 166 height 14
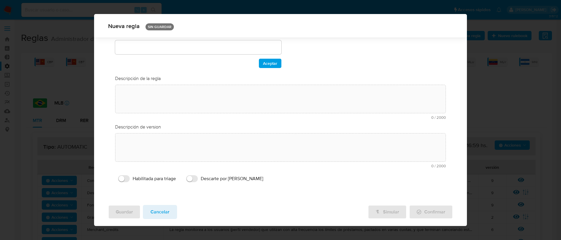
click at [190, 87] on div "Nombre text-es text-pt Aceptar Versión 1 Tipo de regla SCALAR Tipo de consulta …" at bounding box center [280, 87] width 345 height 206
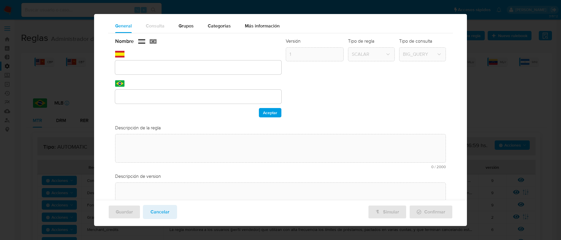
scroll to position [68, 0]
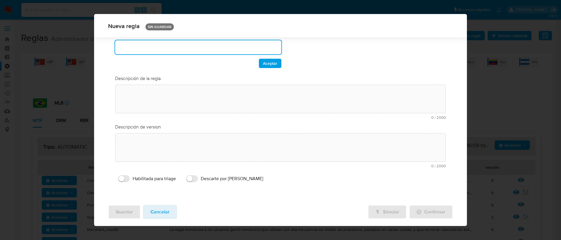
click at [129, 50] on input "text" at bounding box center [198, 48] width 166 height 8
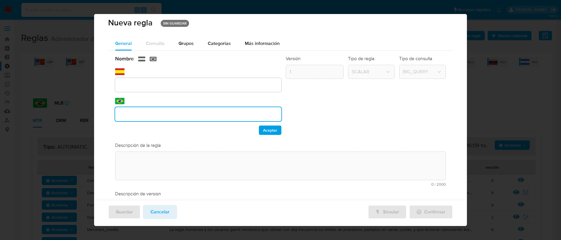
scroll to position [0, 0]
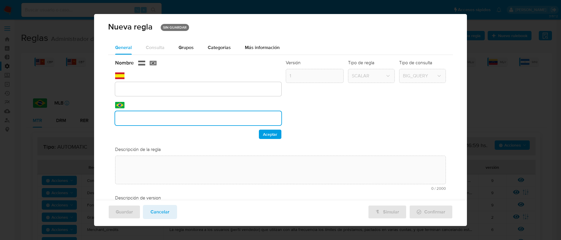
click at [226, 75] on div "text-es" at bounding box center [198, 84] width 166 height 24
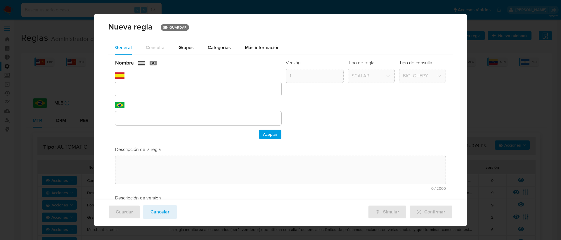
click at [229, 84] on div at bounding box center [198, 89] width 166 height 14
click at [223, 87] on div "Nombre text-es text-pt Aceptar Versión 1 Tipo de regla SCALAR Tipo de consulta …" at bounding box center [280, 158] width 345 height 206
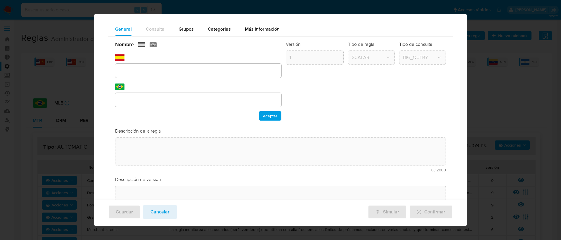
scroll to position [68, 0]
click at [133, 73] on div "Nombre text-es text-pt Aceptar Versión 1 Tipo de regla SCALAR Tipo de consulta …" at bounding box center [280, 139] width 345 height 206
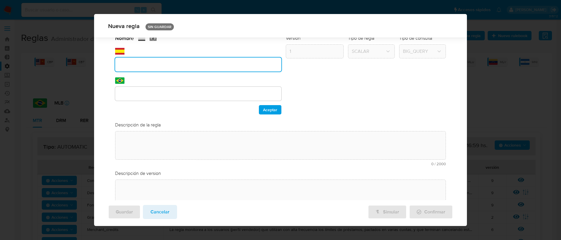
scroll to position [18, 0]
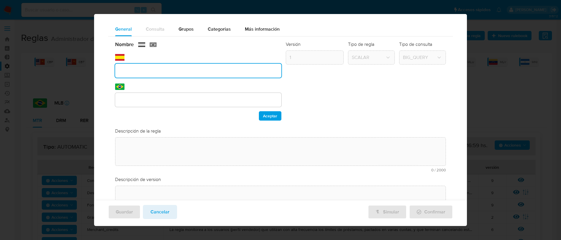
paste input "REGIAO_FRONTEIRA_RISCO"
type input "REGIAO_FRONTEIRA_RISCO"
click at [126, 94] on div at bounding box center [198, 100] width 166 height 14
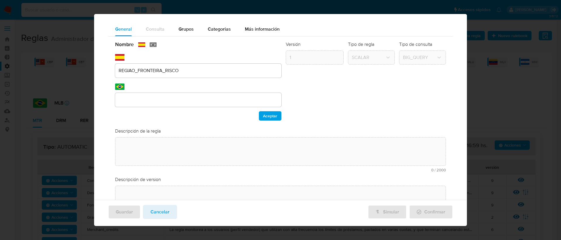
click at [145, 99] on div "Nombre text-es REGIAO_FRONTEIRA_RISCO text-pt Aceptar Versión 1 Tipo de regla S…" at bounding box center [280, 139] width 345 height 206
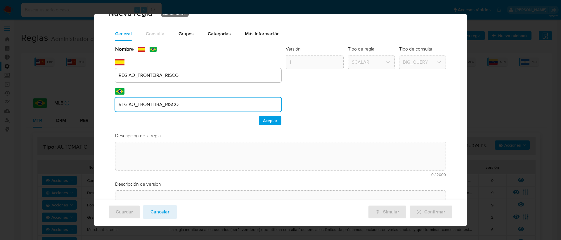
scroll to position [13, 0]
type input "REGIAO_FRONTEIRA_RISCO"
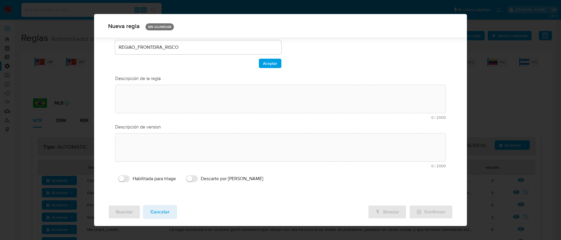
scroll to position [8, 0]
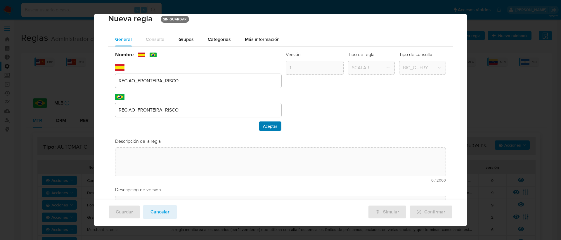
click at [267, 129] on span "Aceptar" at bounding box center [270, 126] width 14 height 8
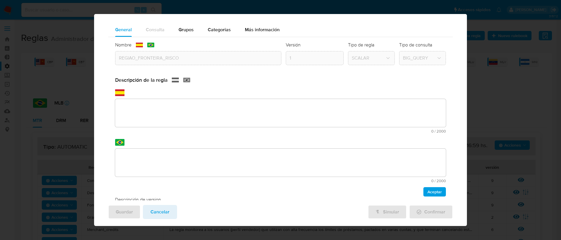
click at [154, 96] on div "text-es 0 / 2000 2000 caracteres restantes" at bounding box center [280, 111] width 331 height 44
click at [159, 153] on div "Nombre text-es REGIAO_FRONTEIRA_RISCO text-pt REGIAO_FRONTEIRA_RISCO Aceptar Ve…" at bounding box center [280, 149] width 345 height 225
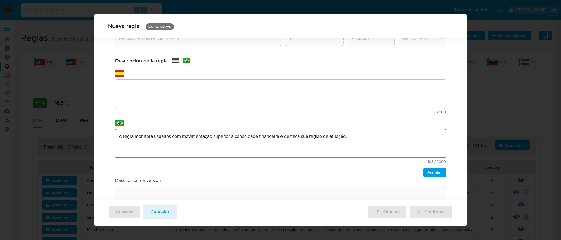
scroll to position [32, 0]
type textarea "A regra monitora usuários com movimentação superior à capacidade financeira e d…"
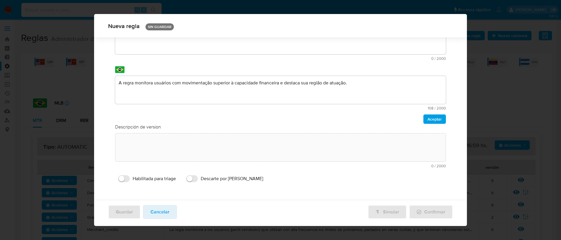
click at [158, 85] on div "Descripción de la regla text-es 0 / 2000 2000 caracteres restantes text-pt A re…" at bounding box center [280, 64] width 331 height 120
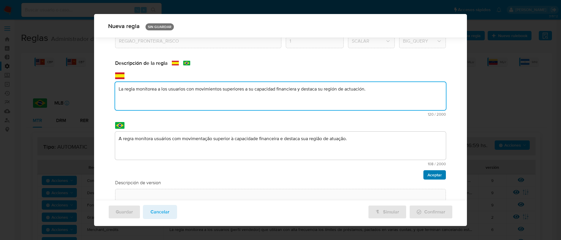
type textarea "La regla monitorea a los usuarios con movimientos superiores a su capacidad fin…"
click at [429, 176] on span "Aceptar" at bounding box center [434, 175] width 14 height 8
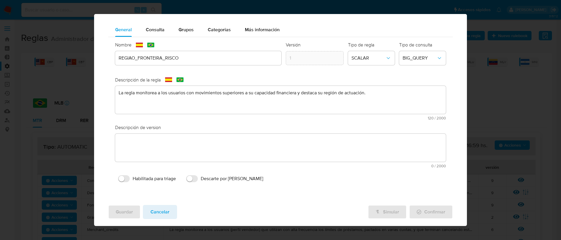
click at [200, 149] on textarea at bounding box center [280, 148] width 331 height 28
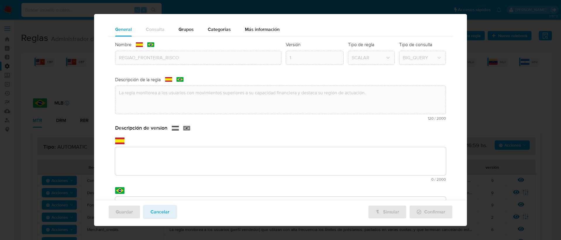
click at [177, 159] on div "Descripción de version text-es 0 / 2000 2000 caracteres restantes text-pt 0 / 2…" at bounding box center [280, 185] width 331 height 120
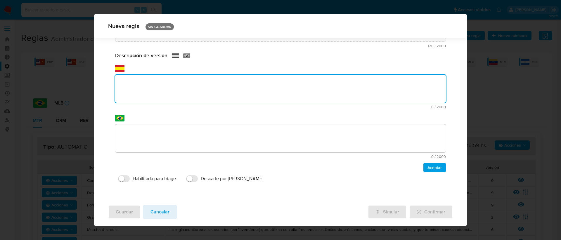
paste textarea "La regla monitorea a los usuarios con movimientos superiores a su capacidad fin…"
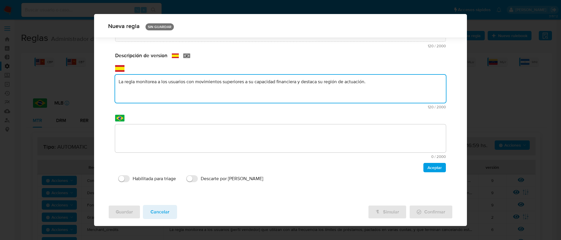
type textarea "La regla monitorea a los usuarios con movimientos superiores a su capacidad fin…"
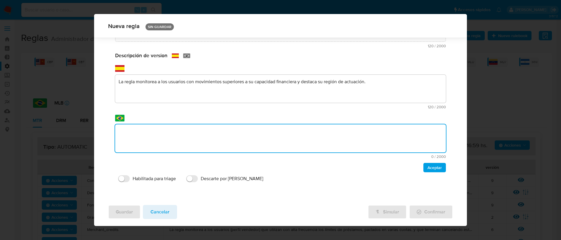
click at [175, 137] on textarea at bounding box center [280, 138] width 331 height 28
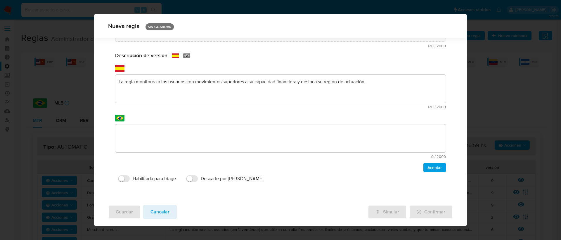
click at [154, 131] on textarea at bounding box center [280, 138] width 331 height 28
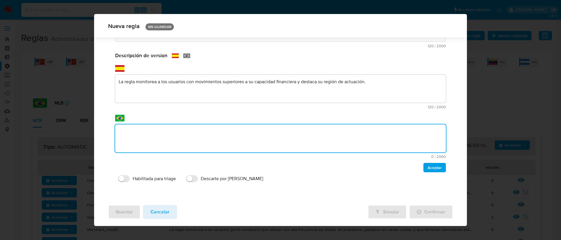
paste textarea "A regra monitora usuários com movimentação superior à capacidade financeira e d…"
type textarea "A regra monitora usuários com movimentação superior à capacidade financeira e d…"
click at [191, 180] on input "Descarte por ROS" at bounding box center [192, 178] width 12 height 7
checkbox input "true"
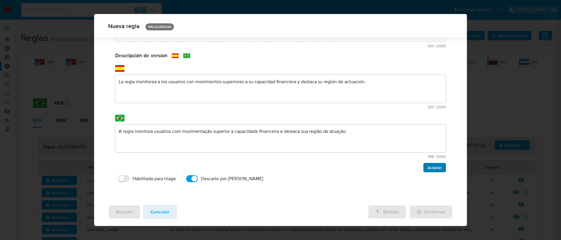
click at [427, 167] on span "Aceptar" at bounding box center [434, 167] width 14 height 8
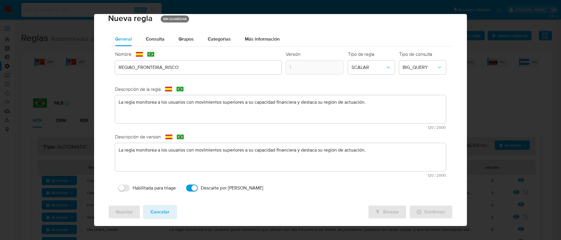
scroll to position [0, 0]
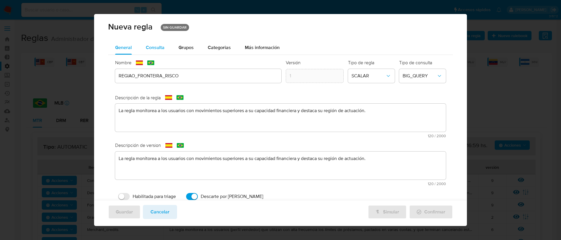
click at [150, 48] on span "Consulta" at bounding box center [155, 47] width 19 height 7
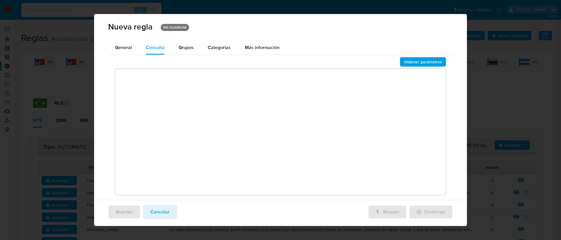
click at [168, 74] on textarea at bounding box center [280, 132] width 331 height 126
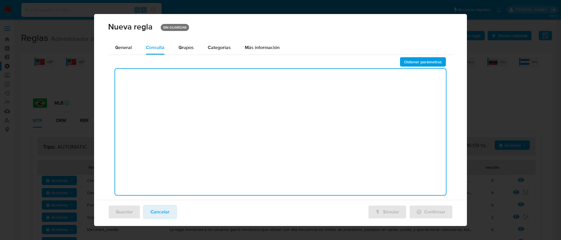
click at [135, 79] on textarea at bounding box center [280, 132] width 331 height 126
paste textarea "DECLARE START_DATE DATE DEFAULT DATE_TRUNC(DATE_ADD(CURRENT_DATE(), INTERVAL -1…"
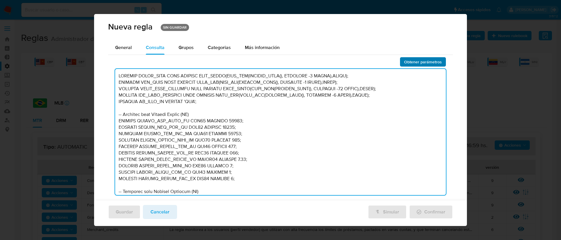
type textarea "DECLARE START_DATE DATE DEFAULT DATE_TRUNC(DATE_ADD(CURRENT_DATE(), INTERVAL -1…"
click at [404, 64] on span "Obtener parámetros" at bounding box center [423, 62] width 38 height 8
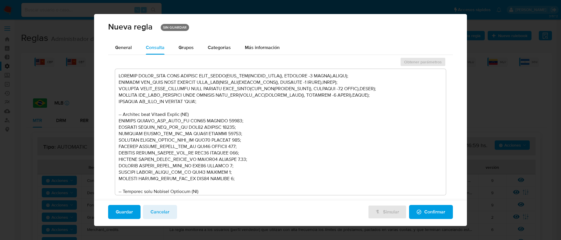
click at [432, 213] on span "Confirmar" at bounding box center [430, 212] width 29 height 13
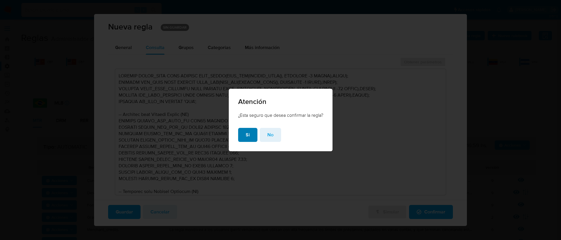
click at [243, 134] on button "Si" at bounding box center [247, 135] width 19 height 14
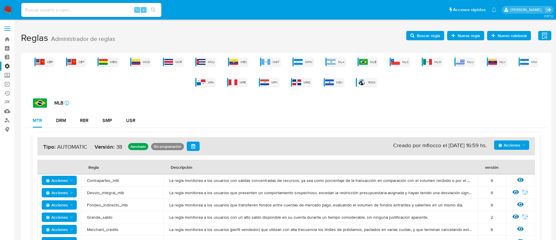
click at [429, 34] on span "Buscar regla" at bounding box center [428, 35] width 23 height 9
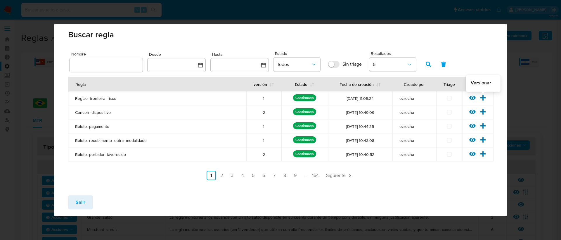
click at [482, 97] on icon at bounding box center [483, 98] width 6 height 6
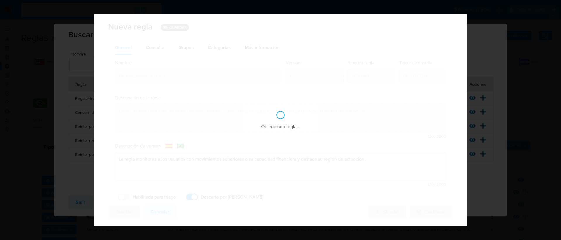
checkbox input "true"
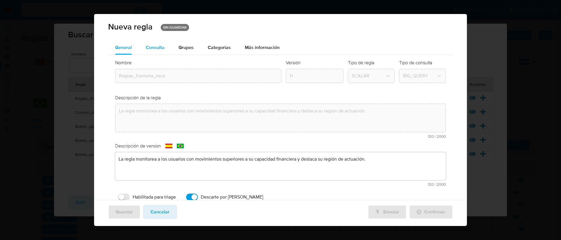
click at [161, 47] on span "Consulta" at bounding box center [155, 47] width 19 height 7
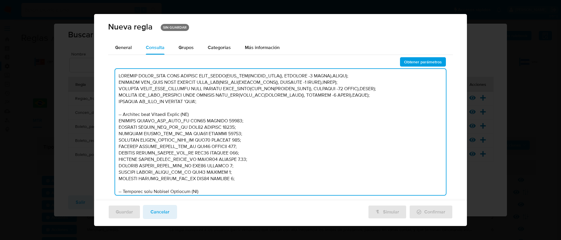
click at [278, 126] on textarea at bounding box center [280, 132] width 331 height 126
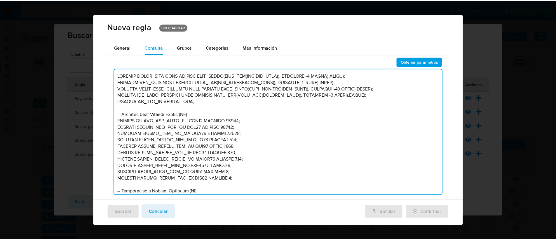
scroll to position [4399, 0]
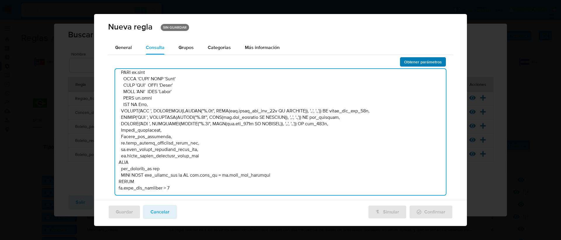
type textarea "DECLARE START_DATE DATE DEFAULT DATE_TRUNC(DATE_ADD(CURRENT_DATE(), INTERVAL -1…"
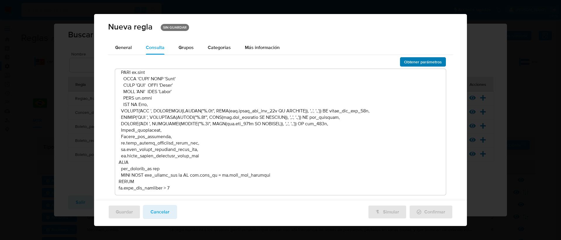
click at [406, 63] on span "Obtener parámetros" at bounding box center [423, 62] width 38 height 8
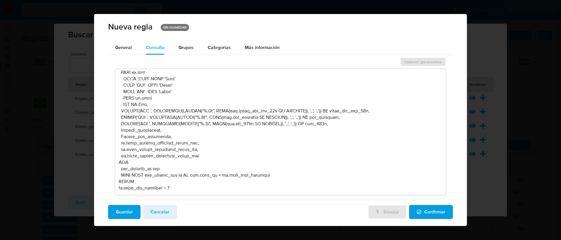
click at [424, 213] on span "Confirmar" at bounding box center [430, 212] width 29 height 13
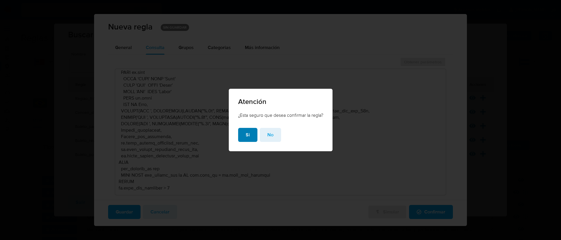
click at [247, 137] on span "Si" at bounding box center [248, 134] width 4 height 13
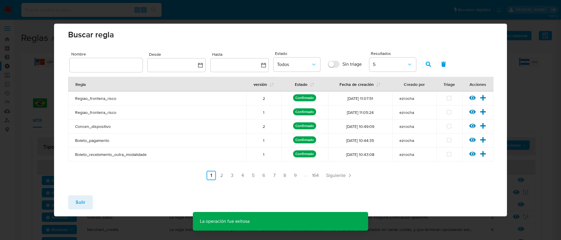
click at [89, 202] on button "Salir" at bounding box center [80, 202] width 25 height 14
